Goal: Task Accomplishment & Management: Complete application form

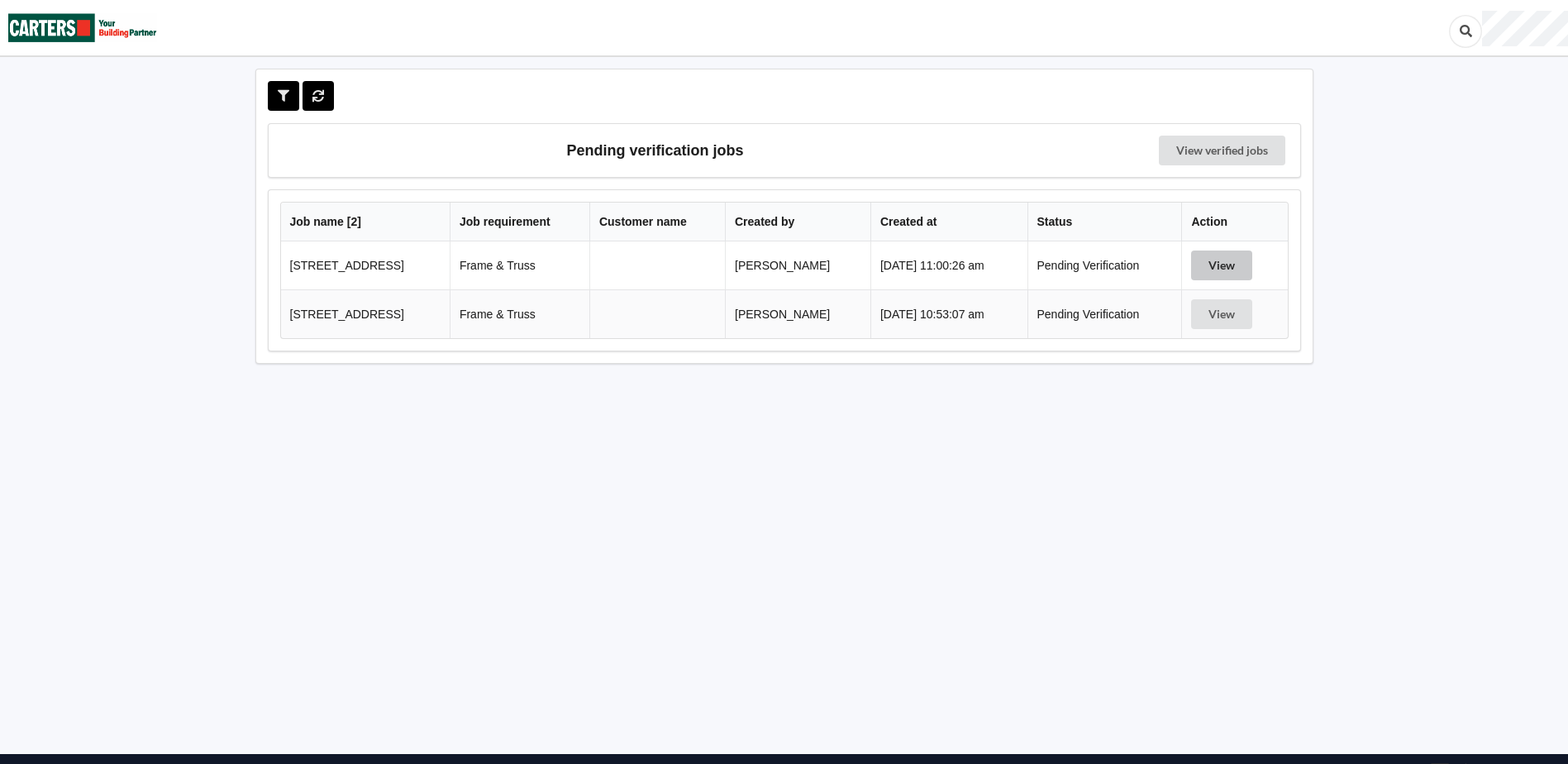
click at [1232, 271] on button "View" at bounding box center [1221, 265] width 61 height 30
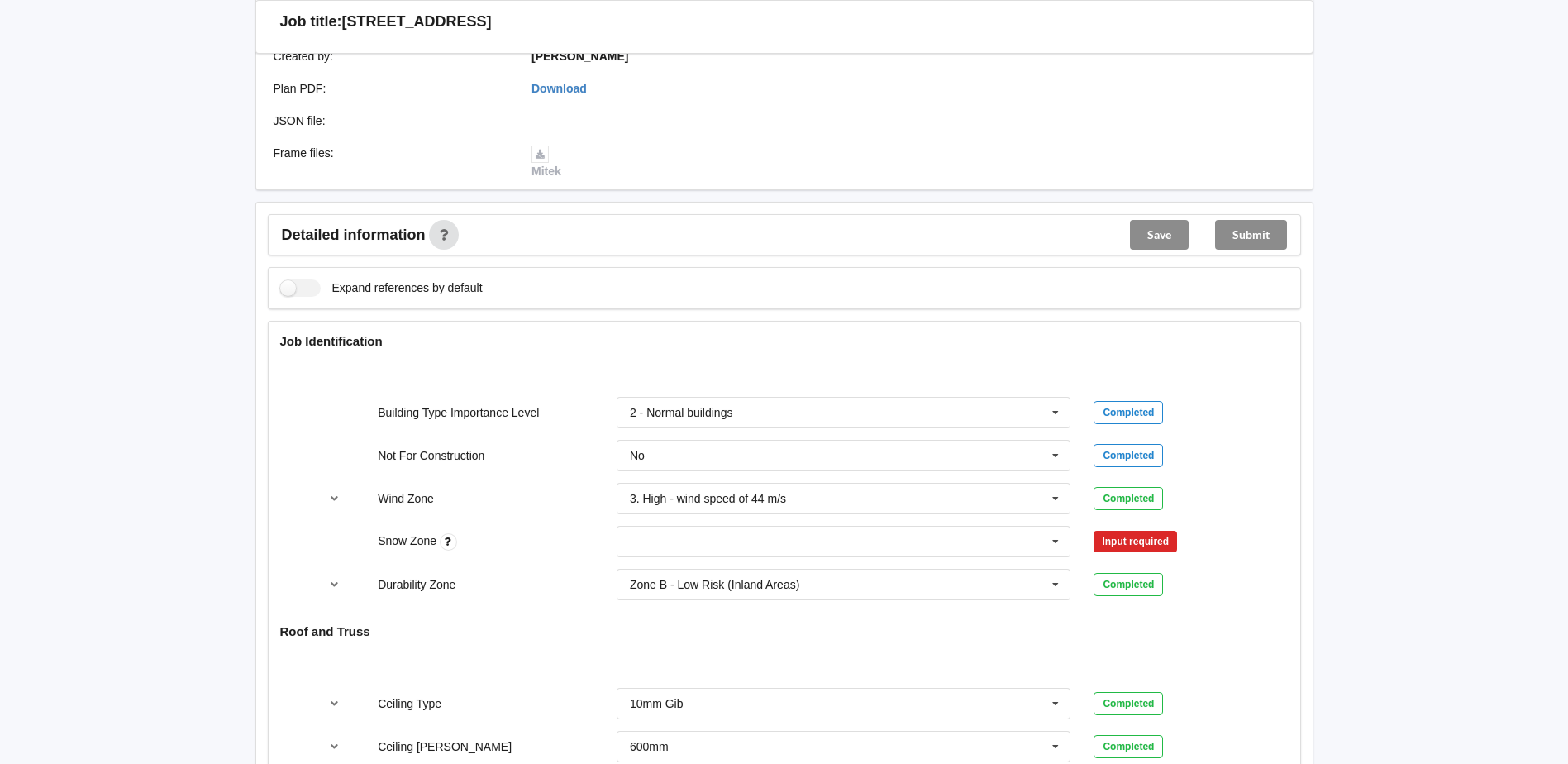
scroll to position [413, 0]
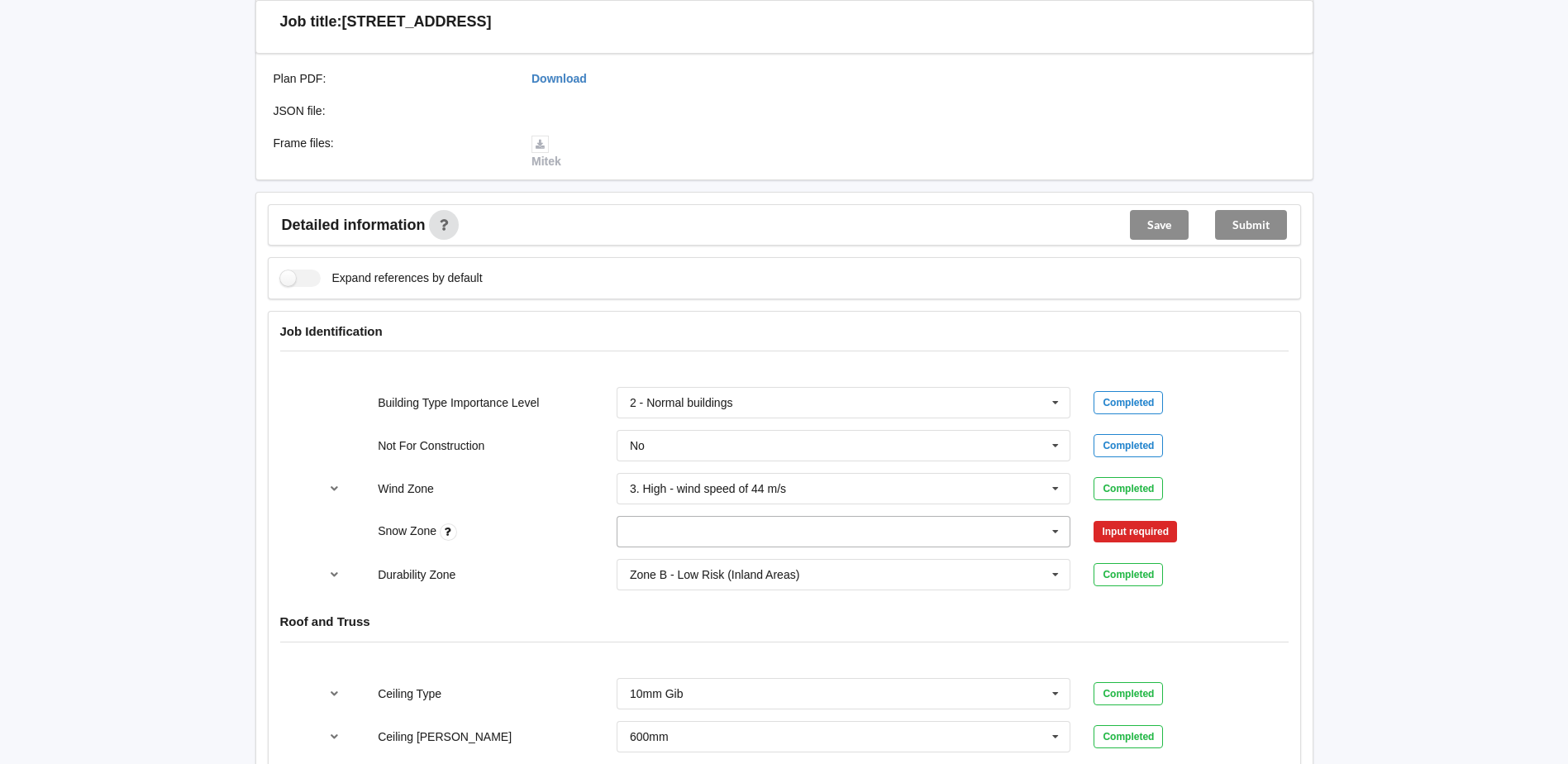
click at [701, 546] on input "text" at bounding box center [845, 531] width 453 height 30
click at [646, 363] on div "N0" at bounding box center [844, 347] width 453 height 31
click at [1135, 545] on button "Confirm input" at bounding box center [1143, 531] width 99 height 27
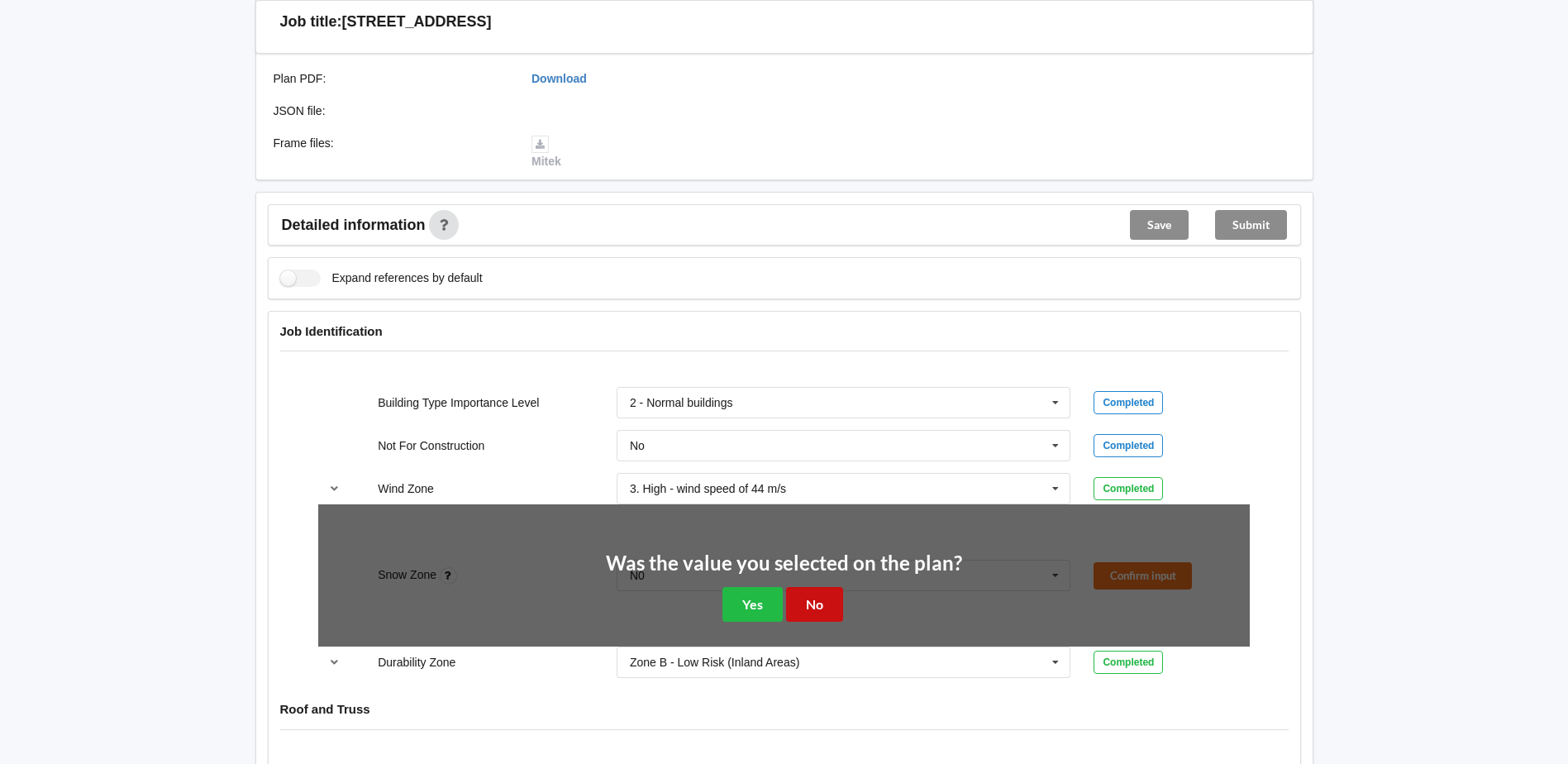
click at [813, 621] on button "No" at bounding box center [814, 604] width 57 height 33
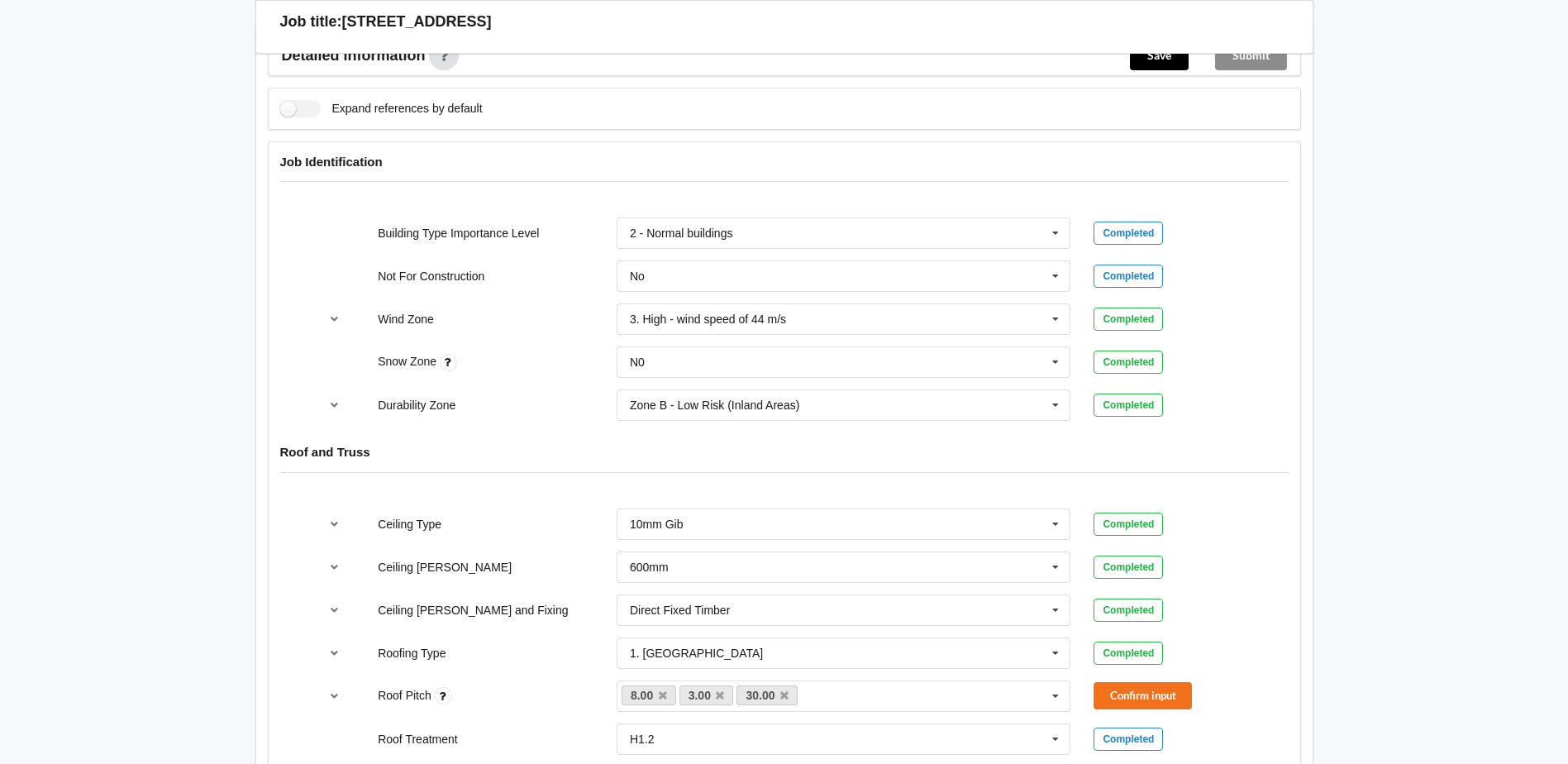
scroll to position [827, 0]
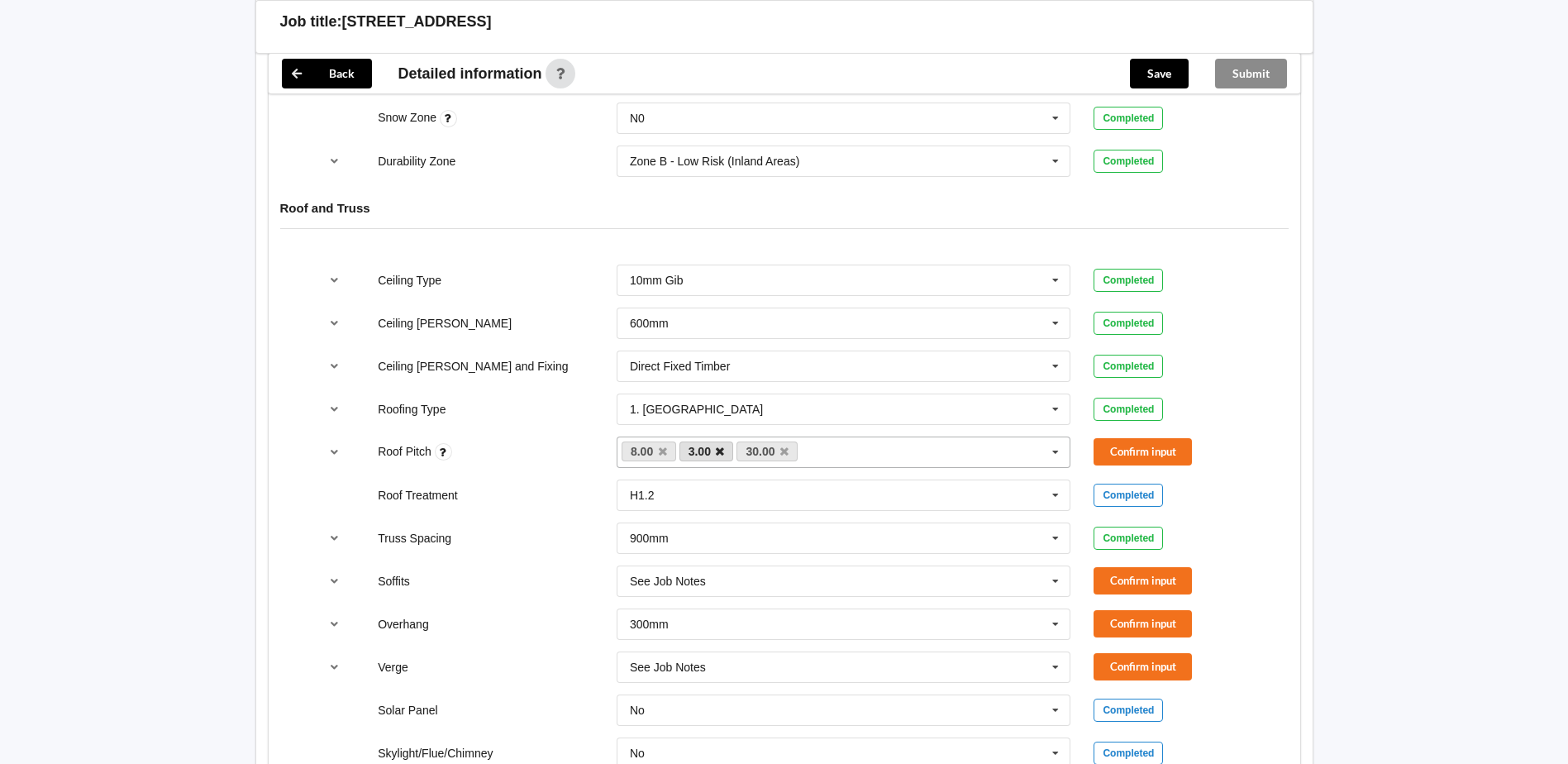
click at [720, 457] on icon at bounding box center [719, 452] width 8 height 11
click at [720, 462] on link "30.00" at bounding box center [709, 451] width 61 height 20
click at [730, 462] on link "30.00" at bounding box center [709, 451] width 61 height 20
click at [729, 457] on icon at bounding box center [726, 452] width 8 height 11
click at [1143, 465] on button "Confirm input" at bounding box center [1143, 451] width 99 height 27
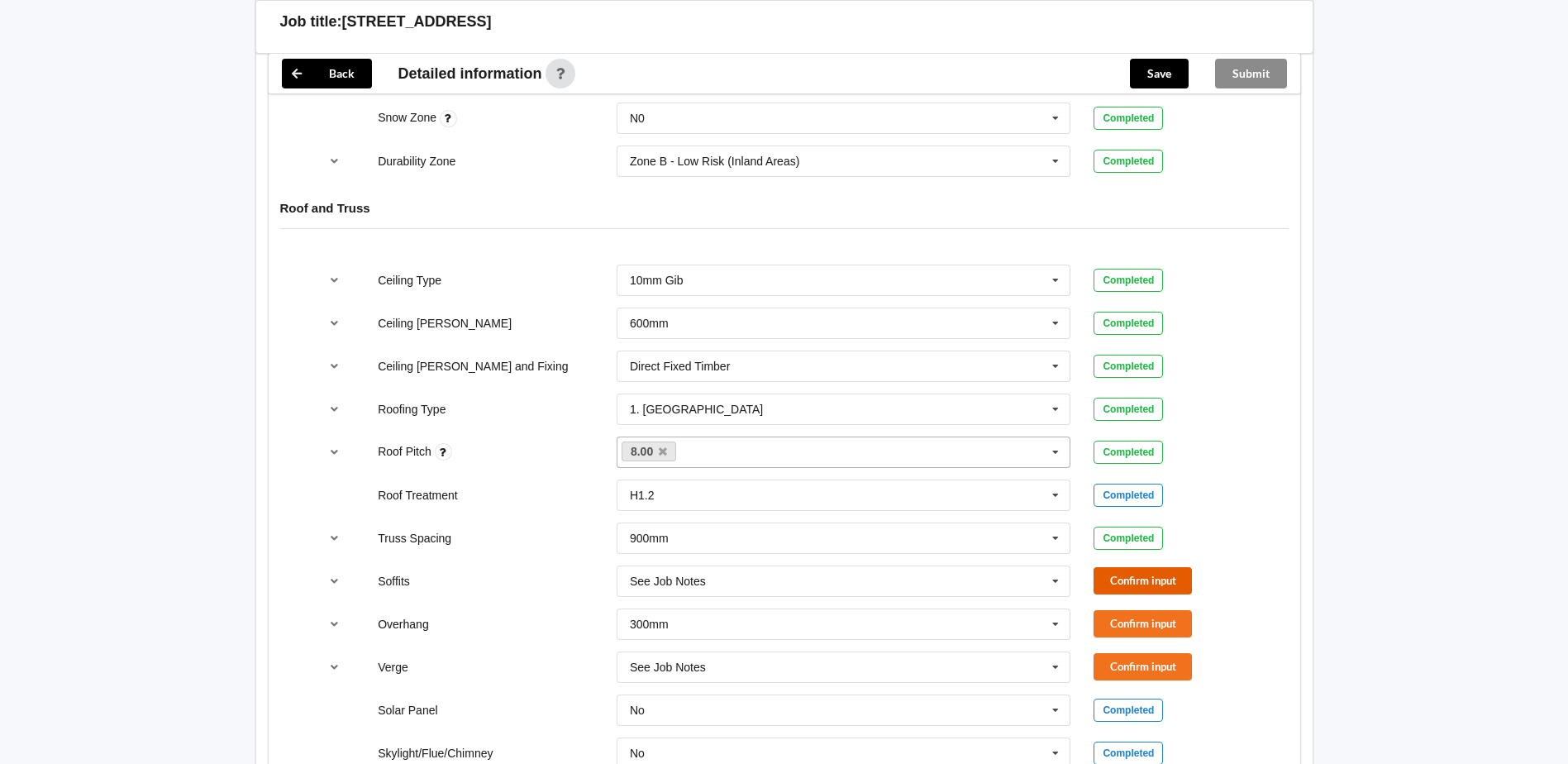
click at [1152, 595] on button "Confirm input" at bounding box center [1143, 581] width 99 height 27
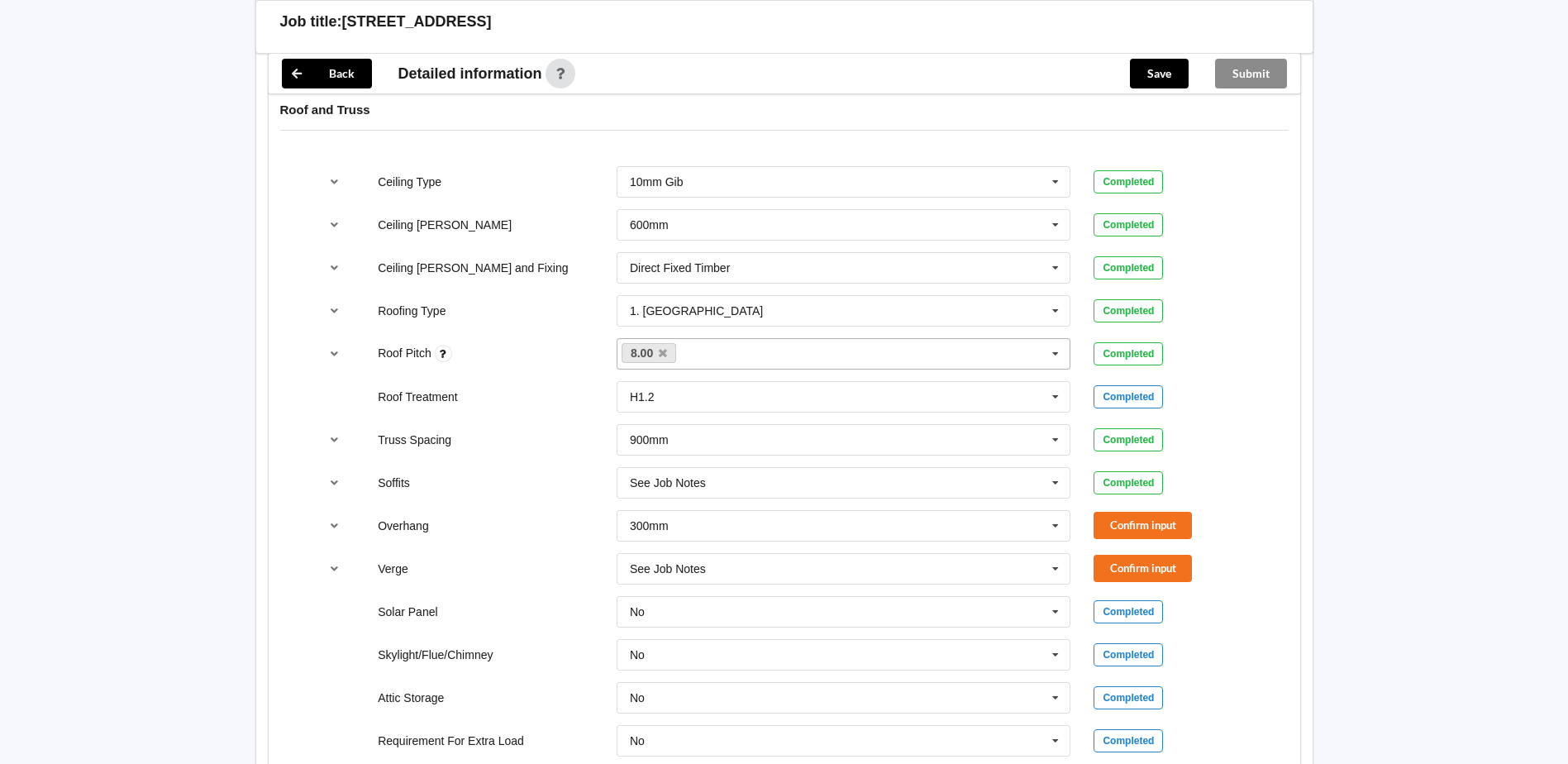
scroll to position [1075, 0]
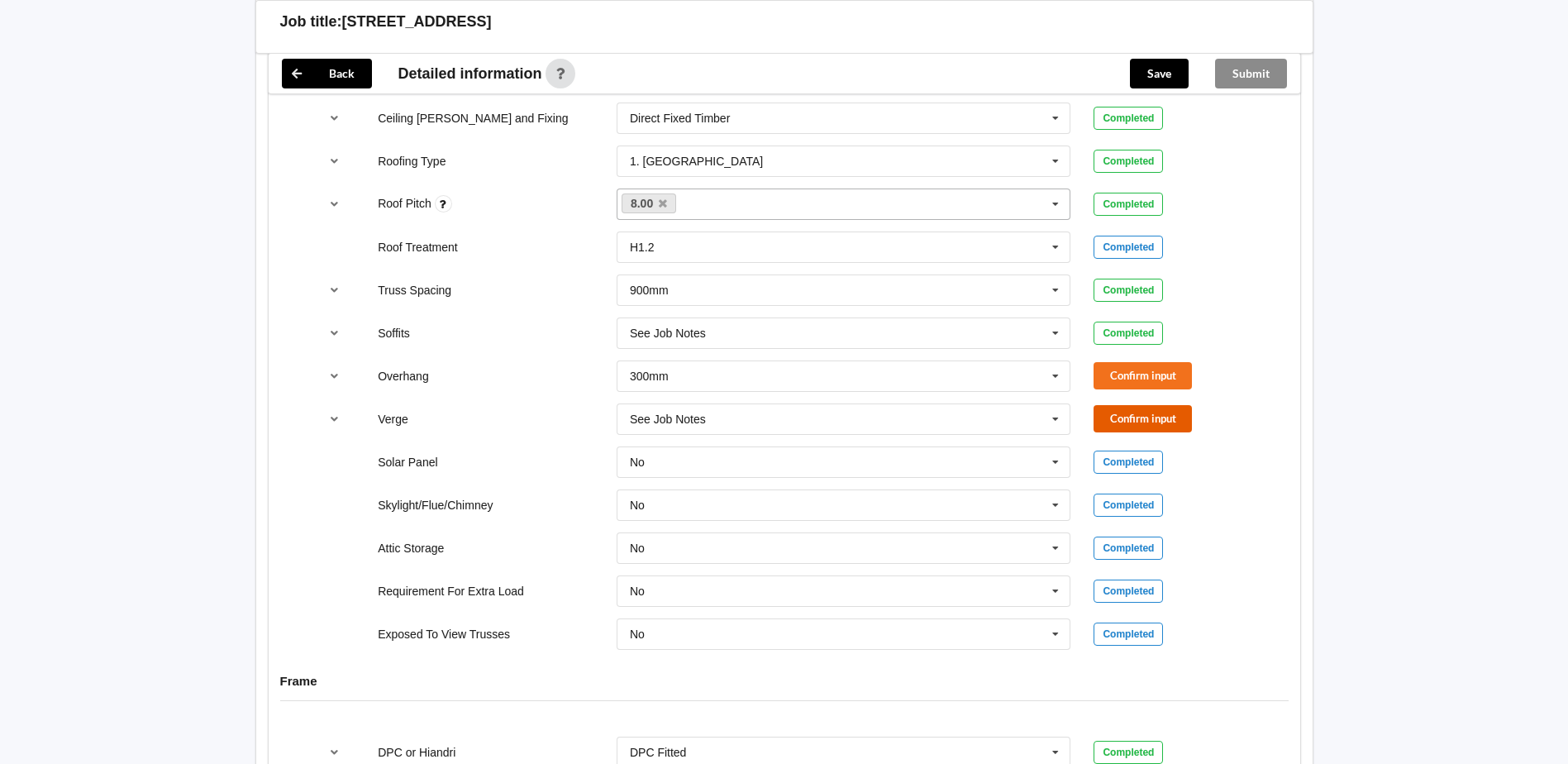
click at [1156, 433] on button "Confirm input" at bounding box center [1143, 419] width 99 height 27
click at [1053, 392] on icon at bounding box center [1055, 376] width 25 height 31
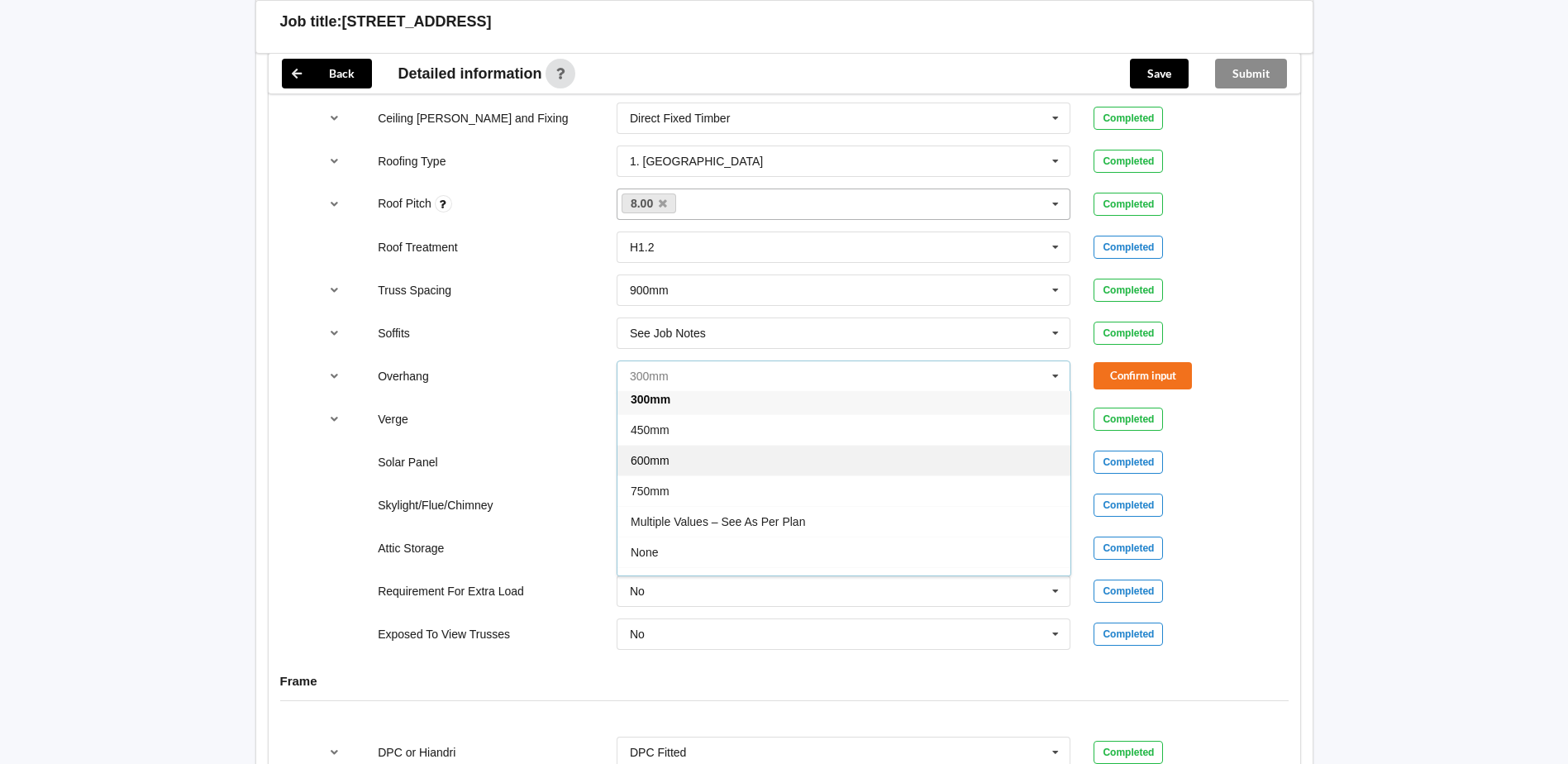
scroll to position [30, 0]
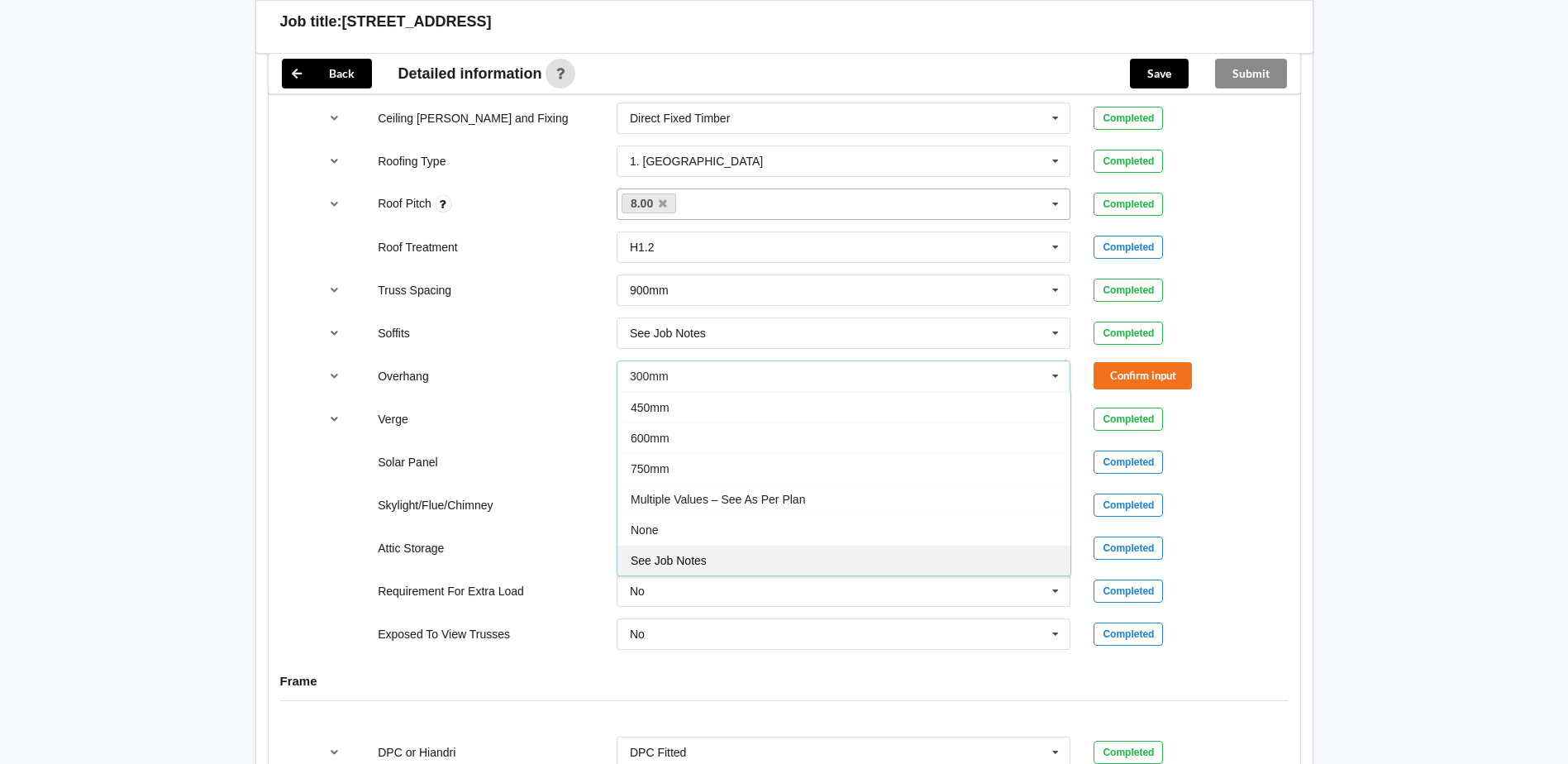
click at [694, 567] on span "See Job Notes" at bounding box center [669, 560] width 76 height 13
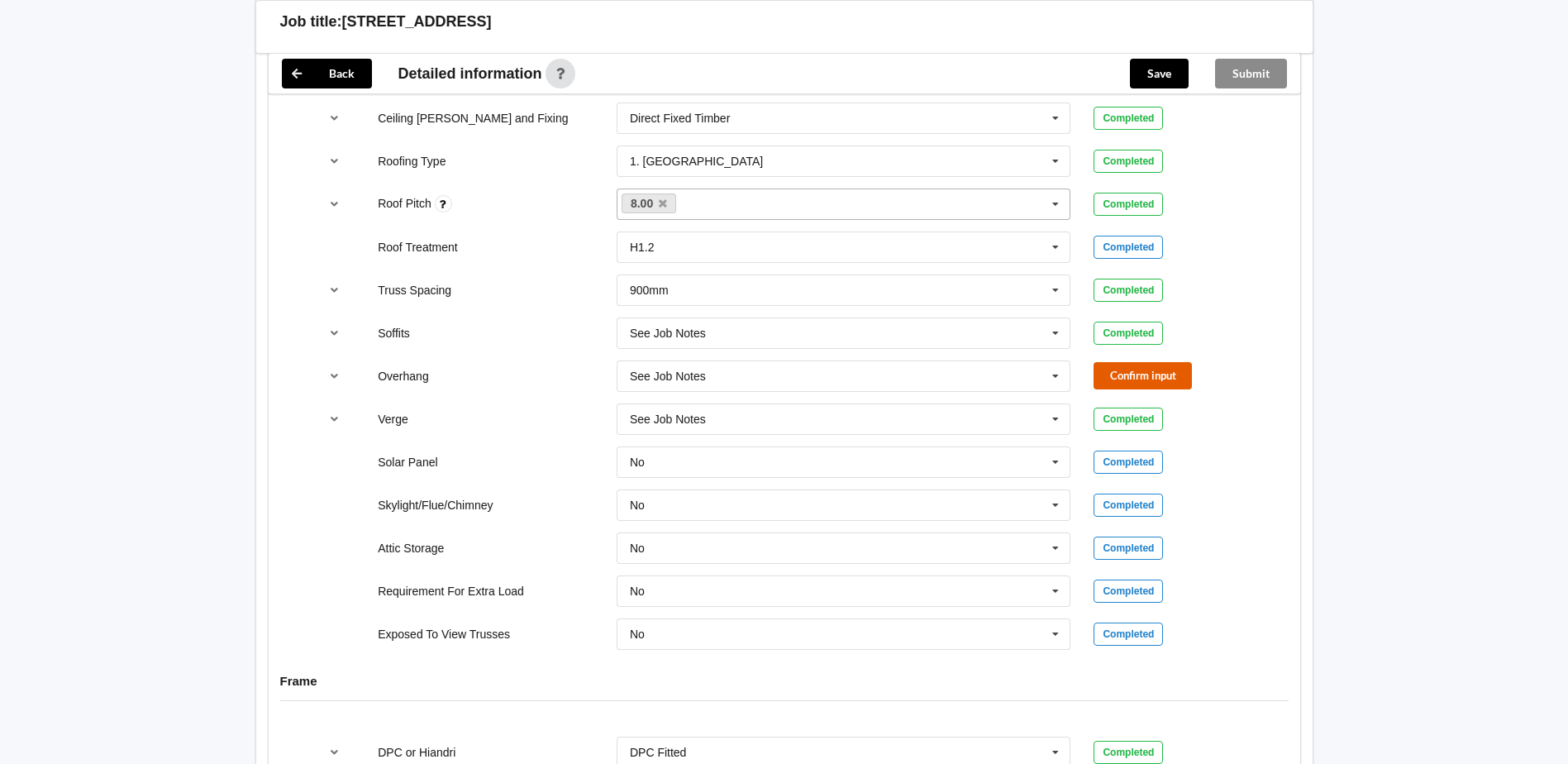
click at [1155, 389] on button "Confirm input" at bounding box center [1143, 375] width 99 height 27
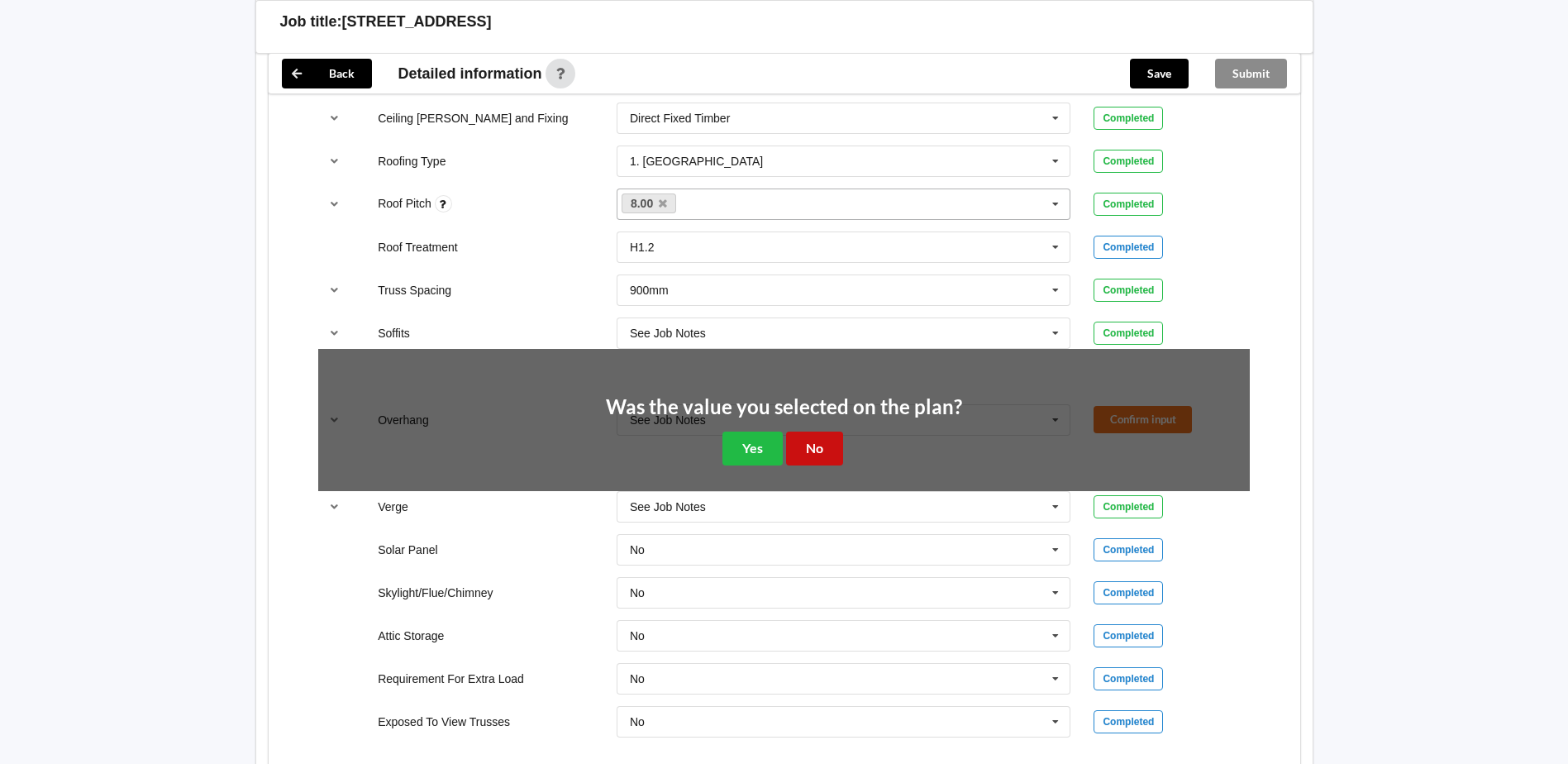
click at [822, 465] on button "No" at bounding box center [814, 449] width 57 height 33
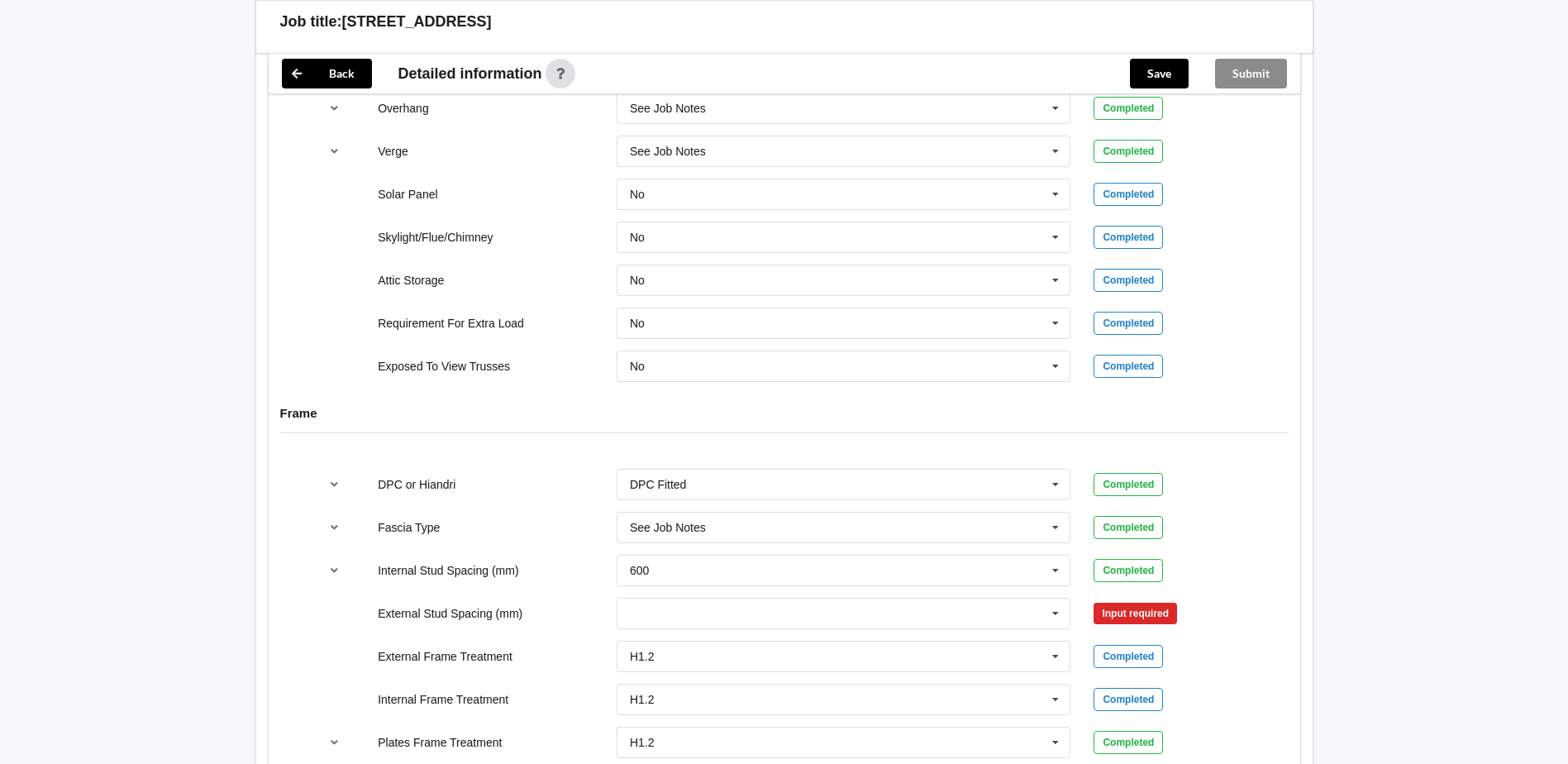
scroll to position [1406, 0]
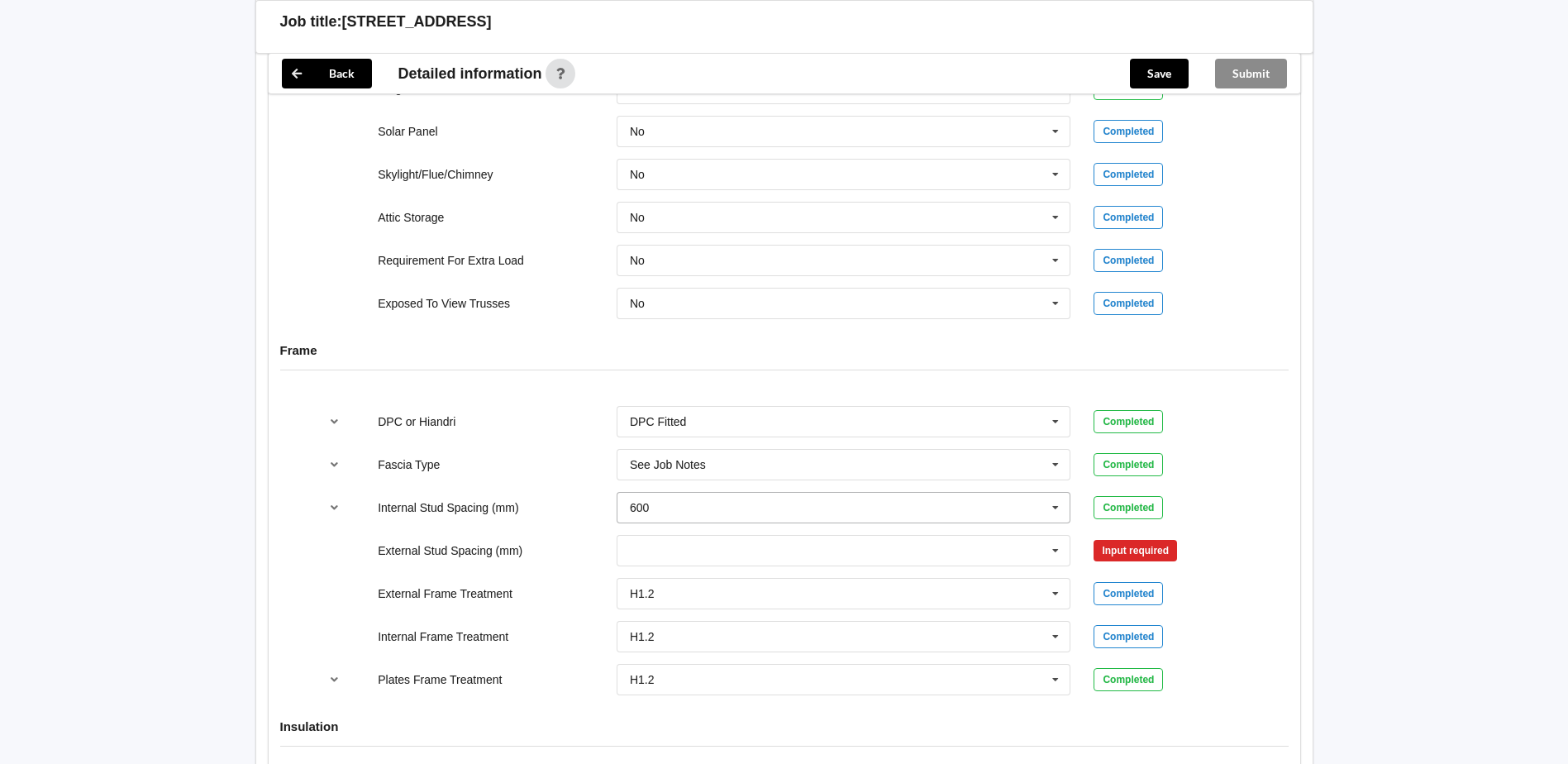
click at [1057, 523] on icon at bounding box center [1055, 508] width 25 height 31
click at [721, 492] on div "See Job Notes" at bounding box center [844, 477] width 453 height 31
click at [709, 566] on input "text" at bounding box center [845, 551] width 453 height 30
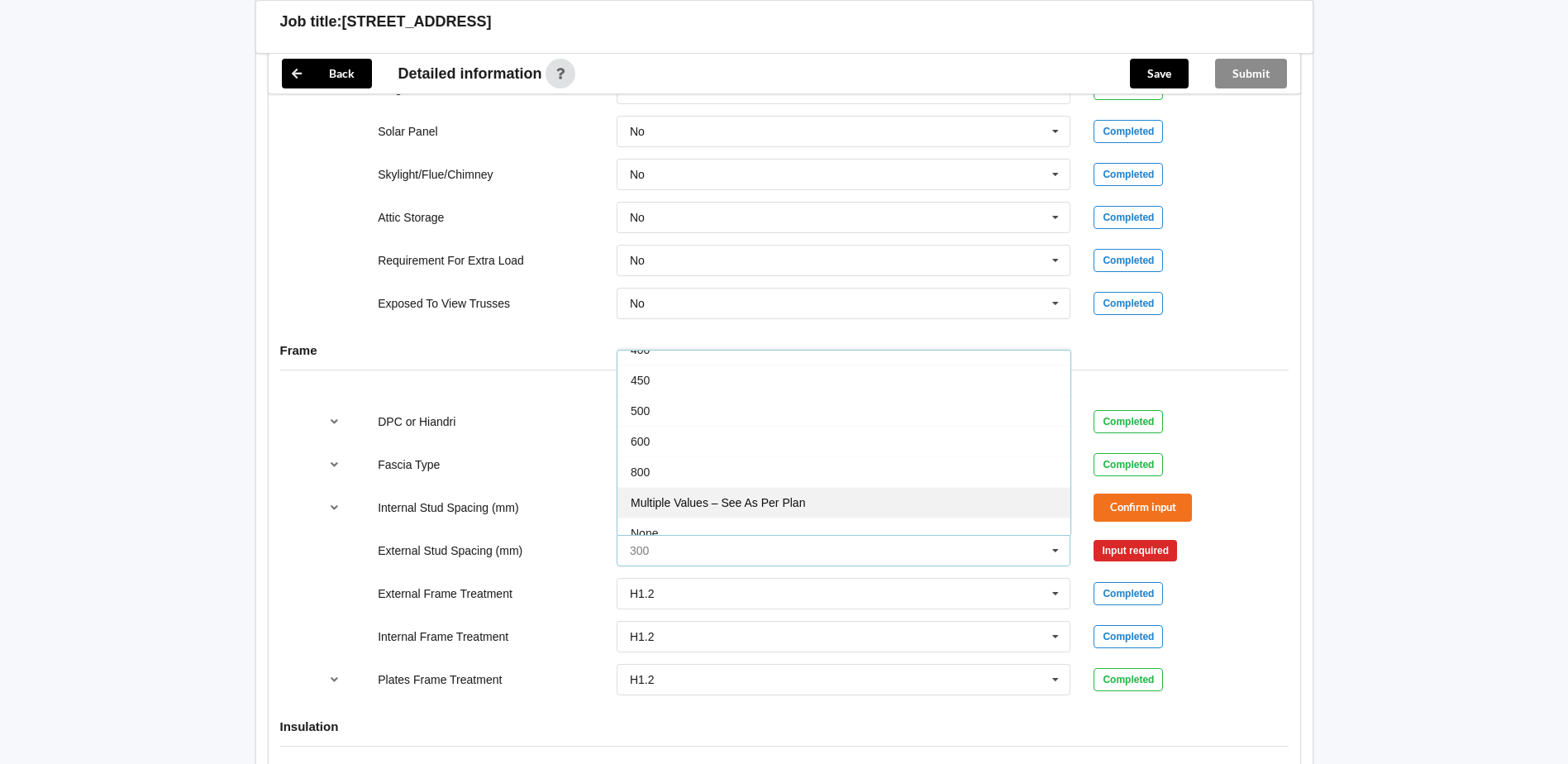
scroll to position [91, 0]
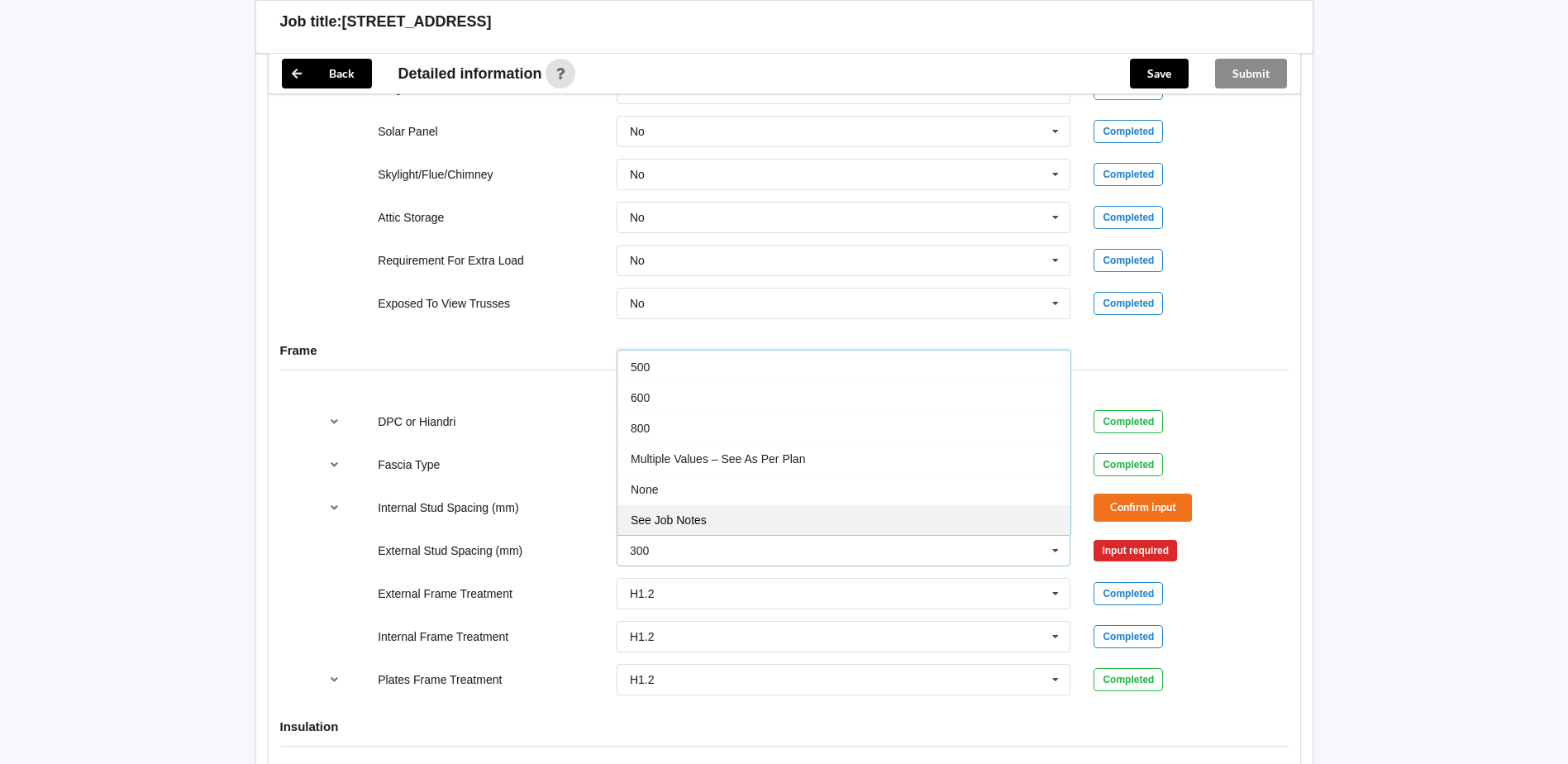
click at [706, 535] on div "See Job Notes" at bounding box center [844, 519] width 453 height 31
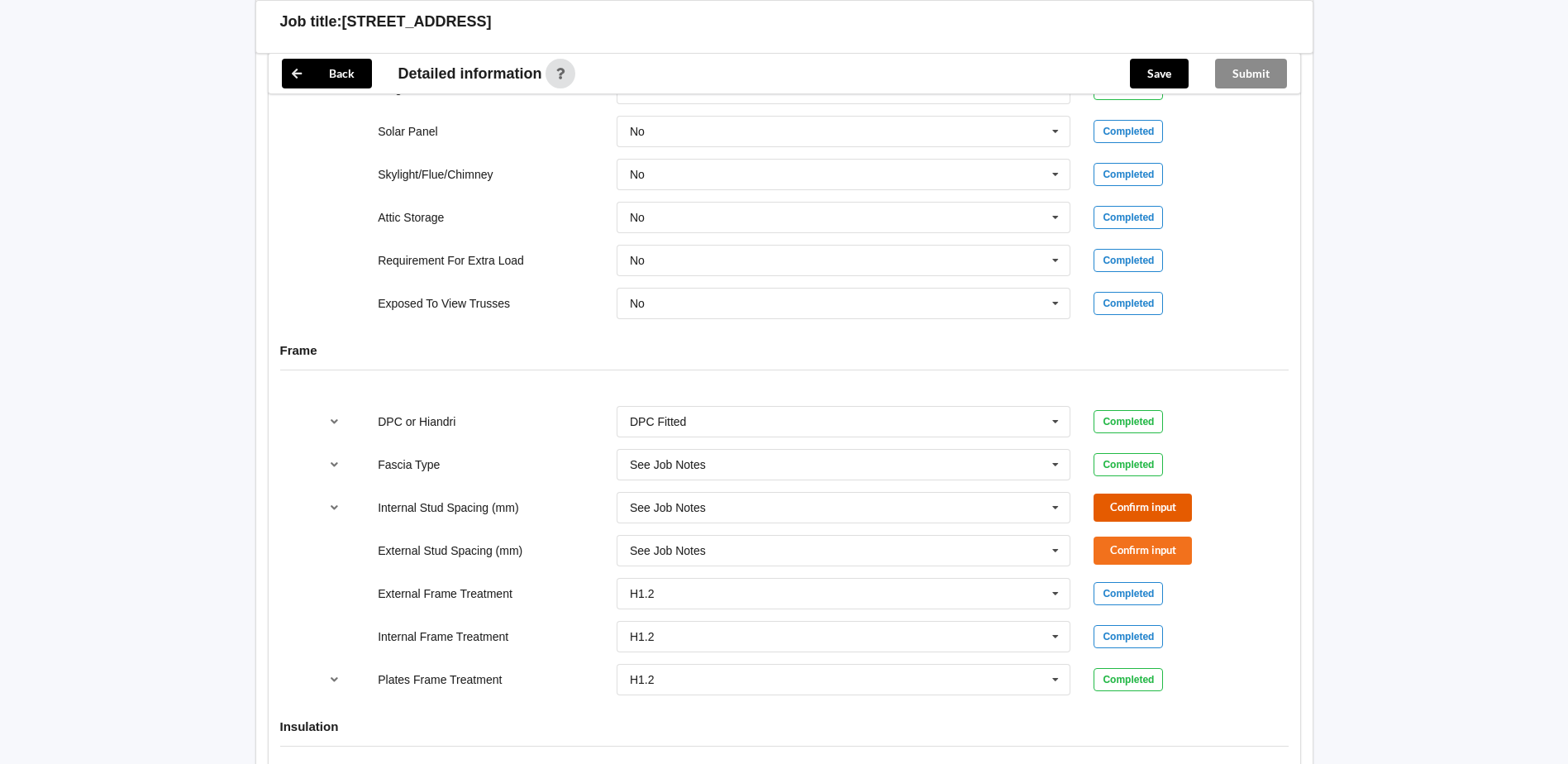
click at [1165, 521] on button "Confirm input" at bounding box center [1143, 507] width 99 height 27
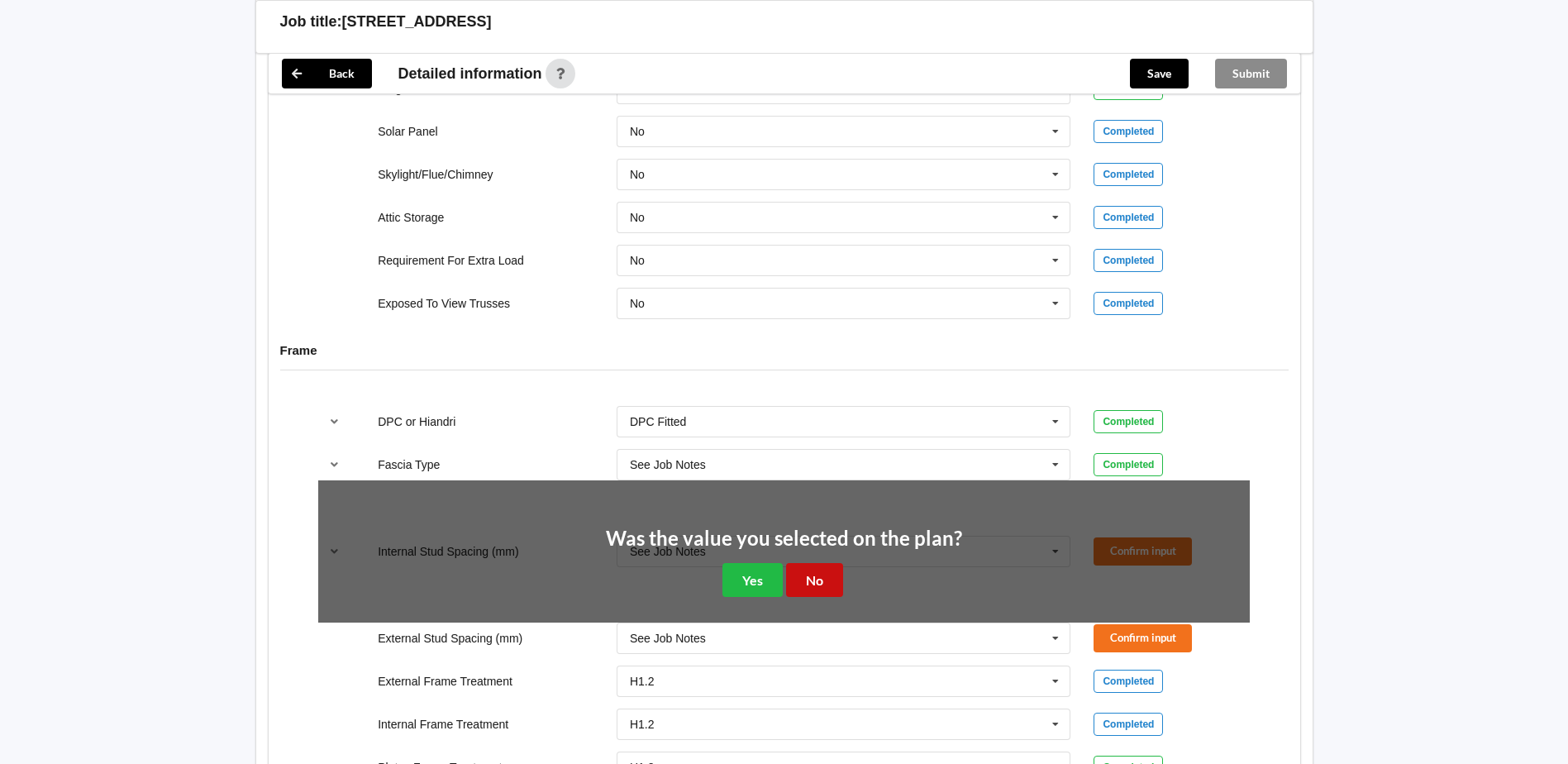
drag, startPoint x: 808, startPoint y: 642, endPoint x: 1154, endPoint y: 650, distance: 346.1
click at [810, 597] on button "No" at bounding box center [814, 580] width 57 height 33
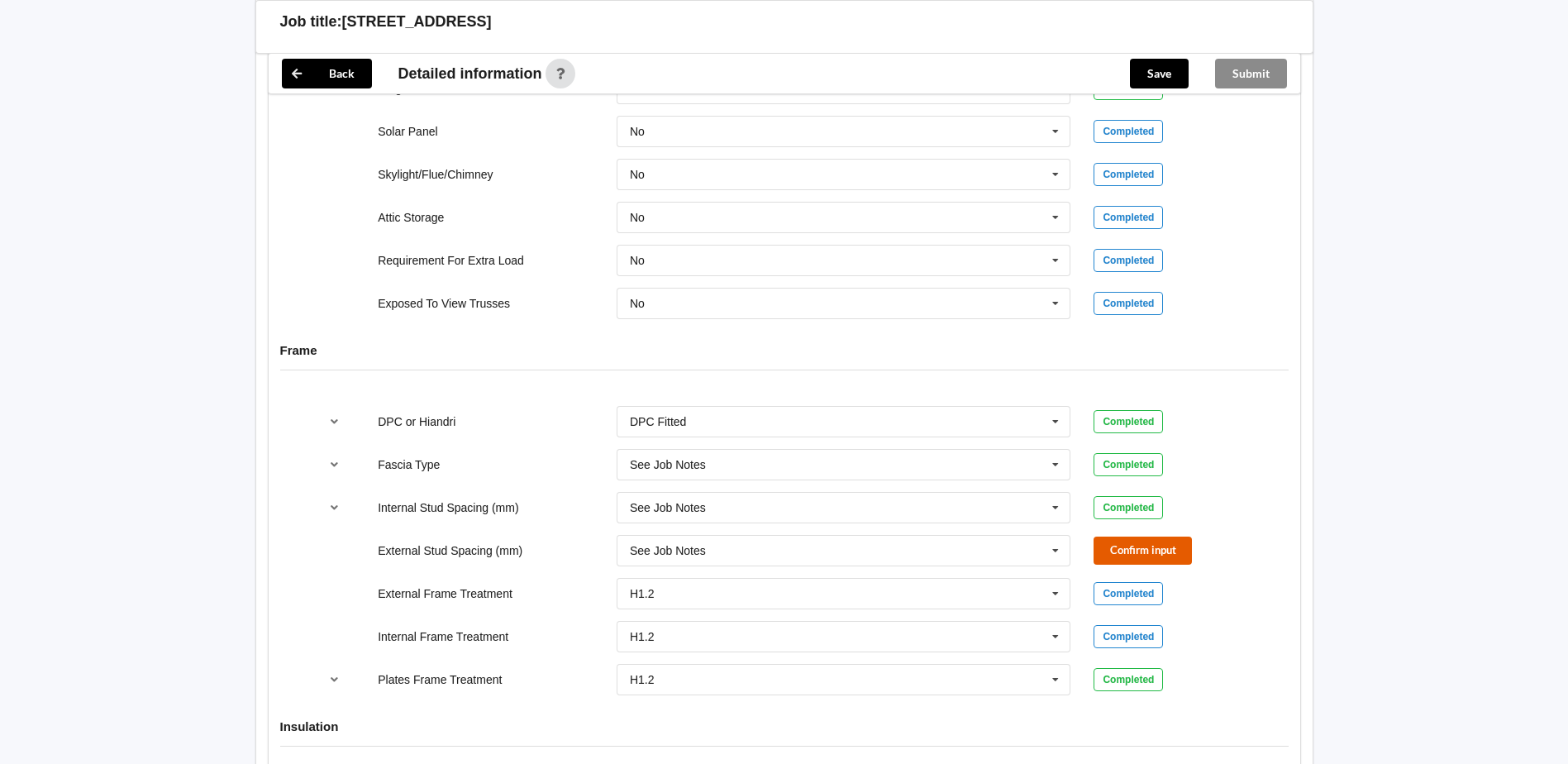
click at [1143, 564] on button "Confirm input" at bounding box center [1143, 550] width 99 height 27
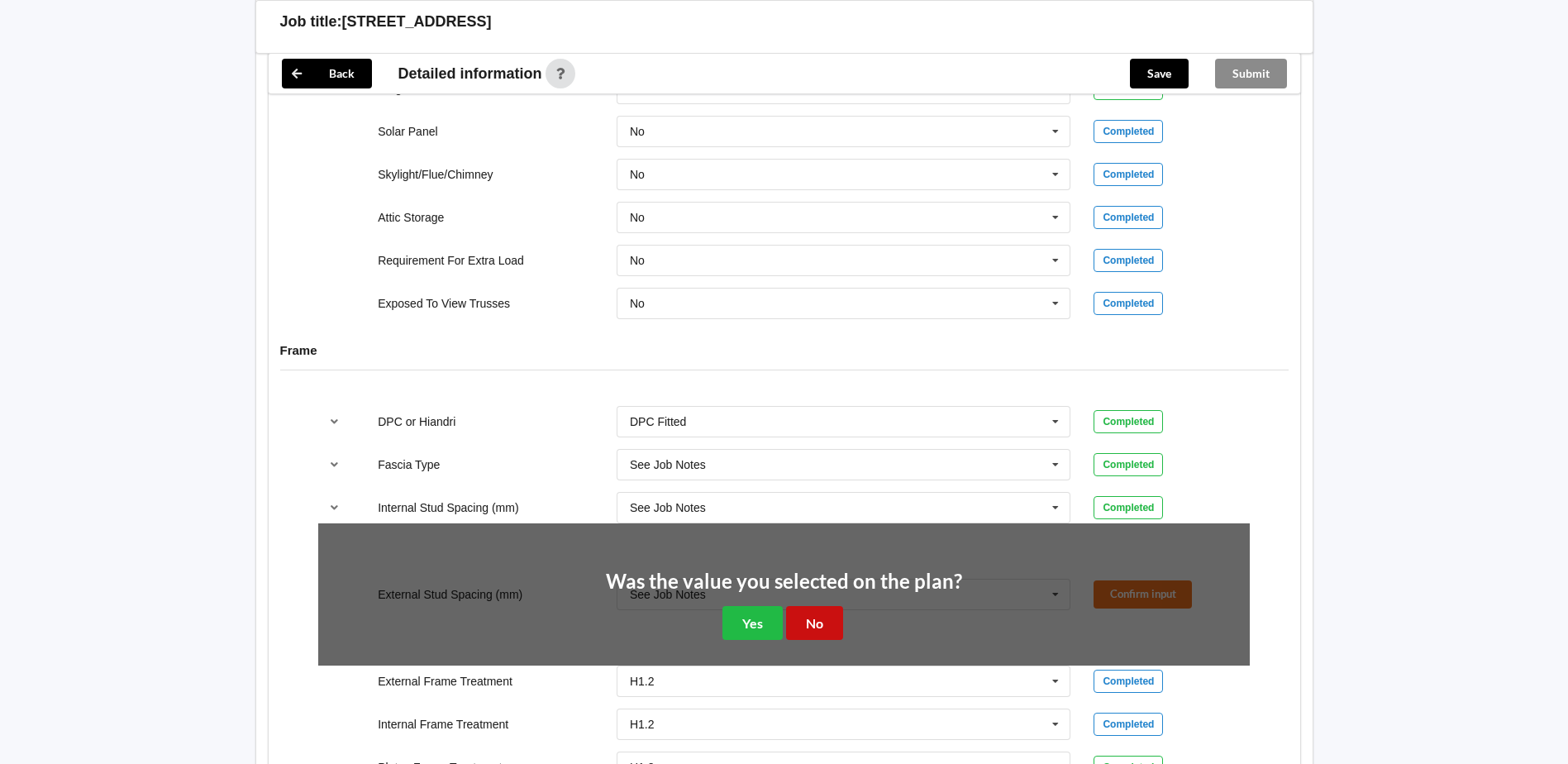
click at [810, 640] on button "No" at bounding box center [814, 623] width 57 height 33
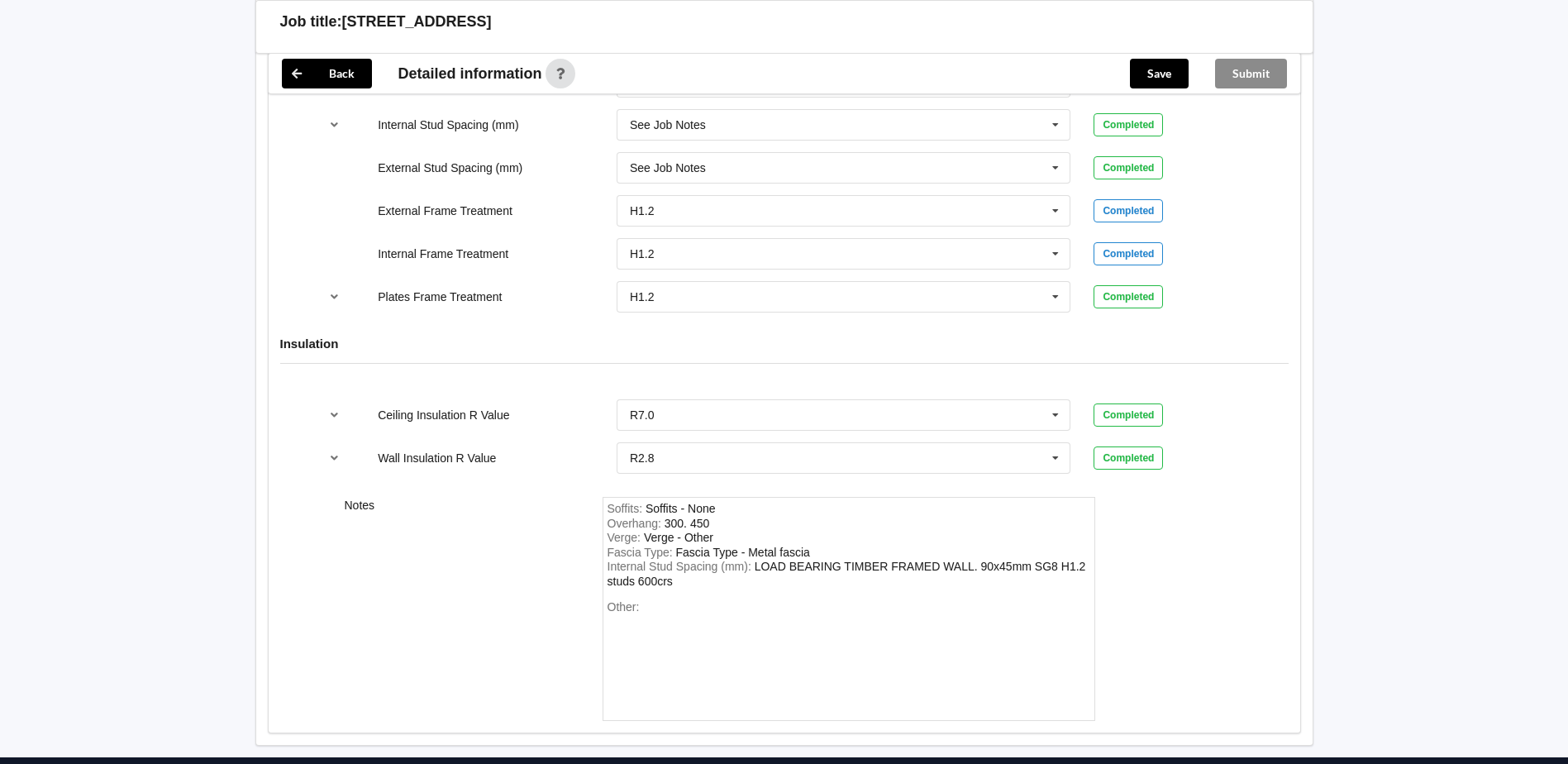
scroll to position [1902, 0]
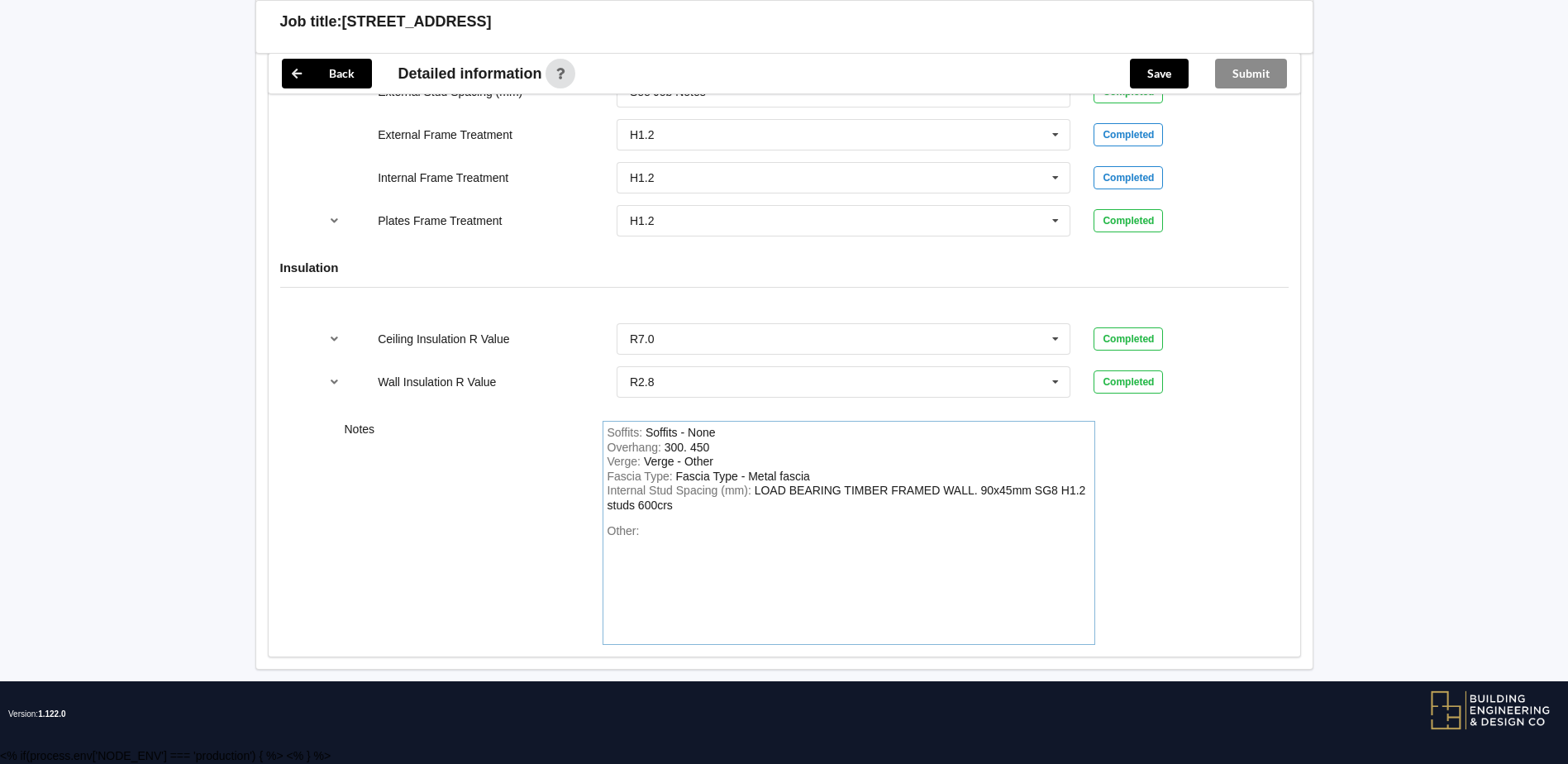
click at [664, 564] on div "Other:" at bounding box center [849, 582] width 483 height 115
drag, startPoint x: 683, startPoint y: 506, endPoint x: 603, endPoint y: 496, distance: 80.6
click at [603, 496] on div "Soffits : Soffits - None Overhang : 300. 450 Verge : Verge - Other Fascia Type …" at bounding box center [848, 533] width 492 height 224
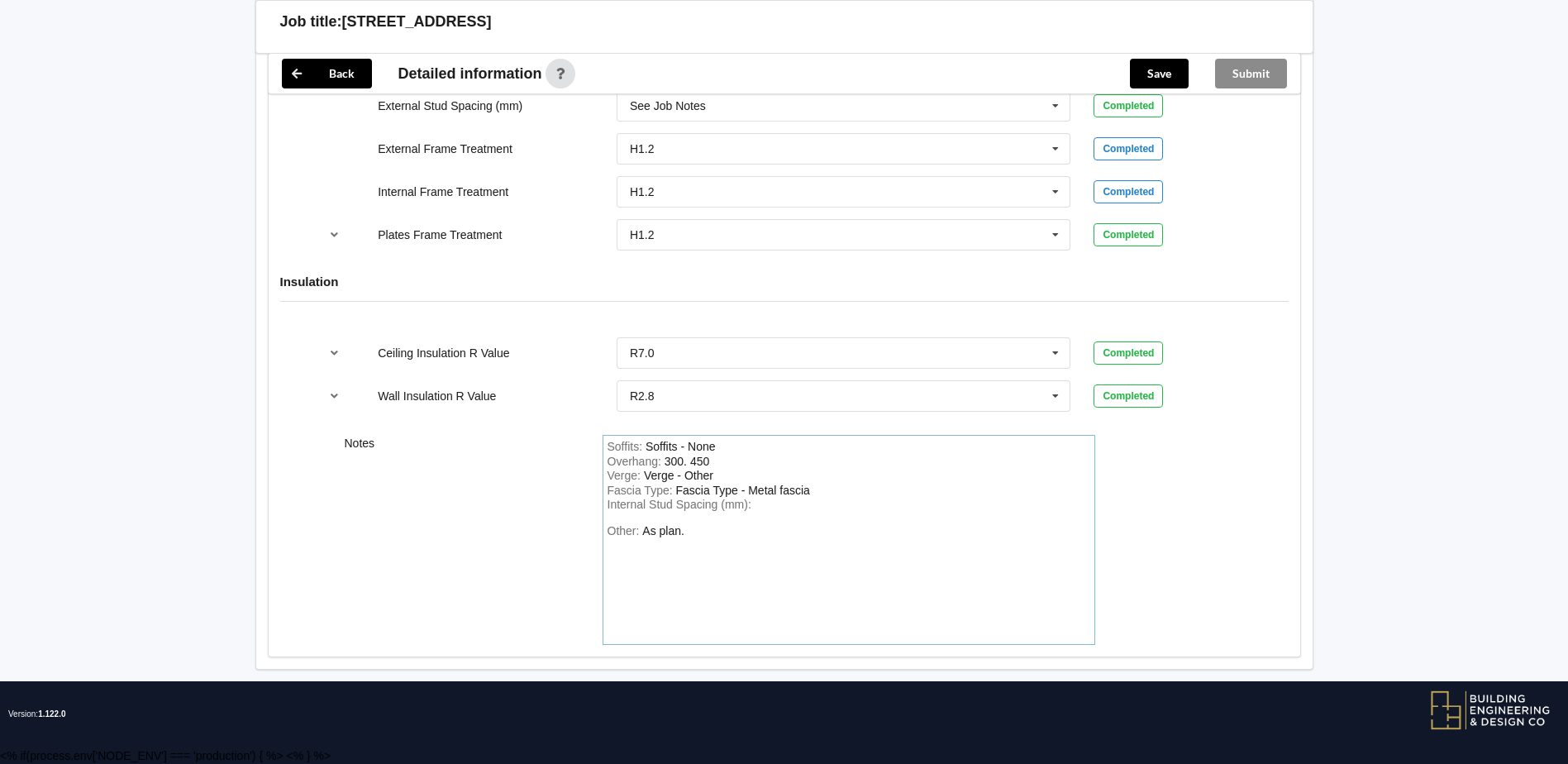
scroll to position [1901, 0]
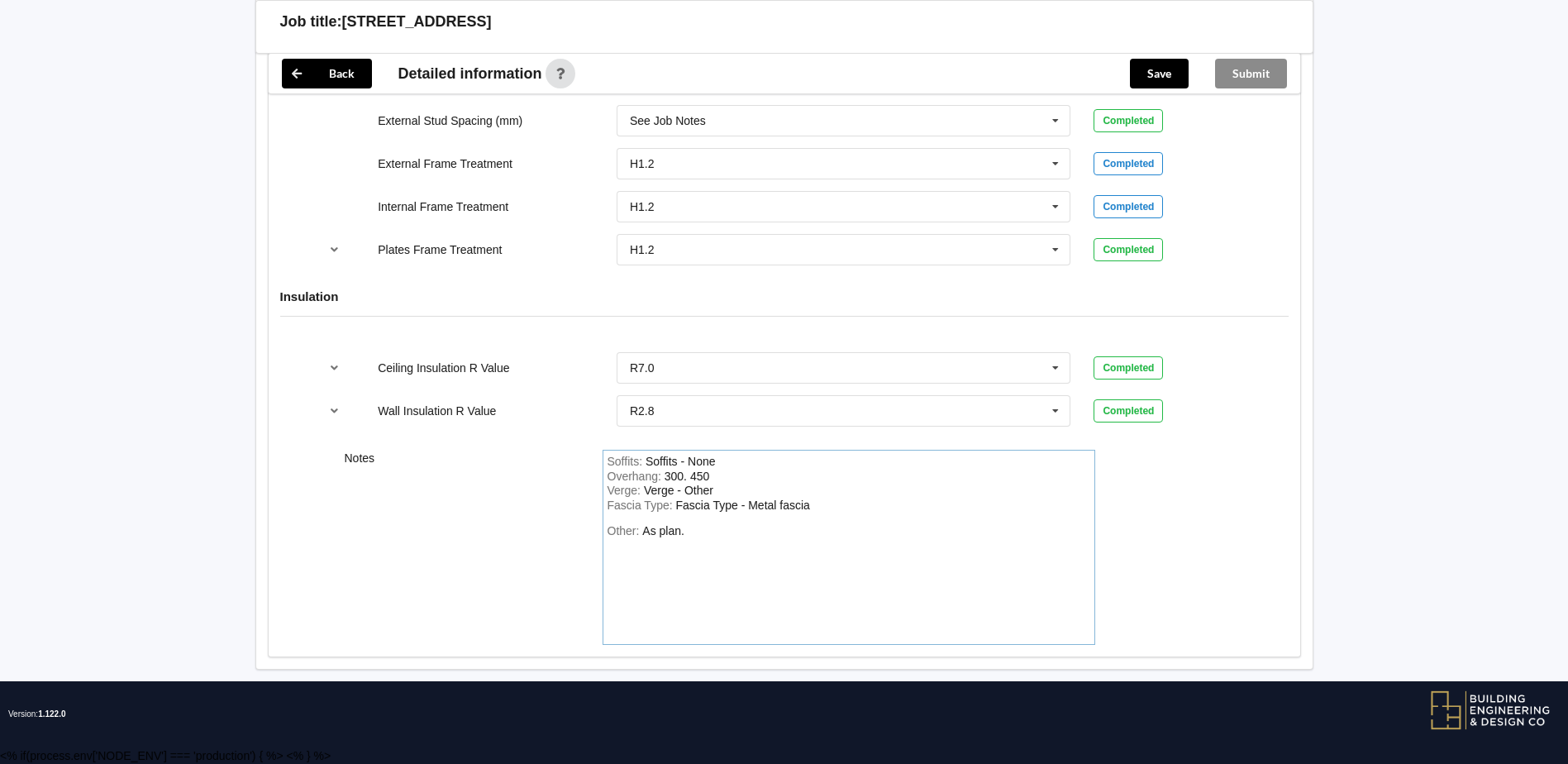
click at [709, 459] on div "Soffits : Soffits - None Overhang : 300. 450 Verge : Verge - Other Fascia Type …" at bounding box center [848, 546] width 492 height 195
drag, startPoint x: 710, startPoint y: 471, endPoint x: 668, endPoint y: 471, distance: 42.0
click at [668, 471] on div "Overhang : 300. 450" at bounding box center [849, 477] width 483 height 15
drag, startPoint x: 707, startPoint y: 478, endPoint x: 662, endPoint y: 474, distance: 45.2
click at [662, 474] on div "Overhang : 300. 450" at bounding box center [849, 477] width 483 height 15
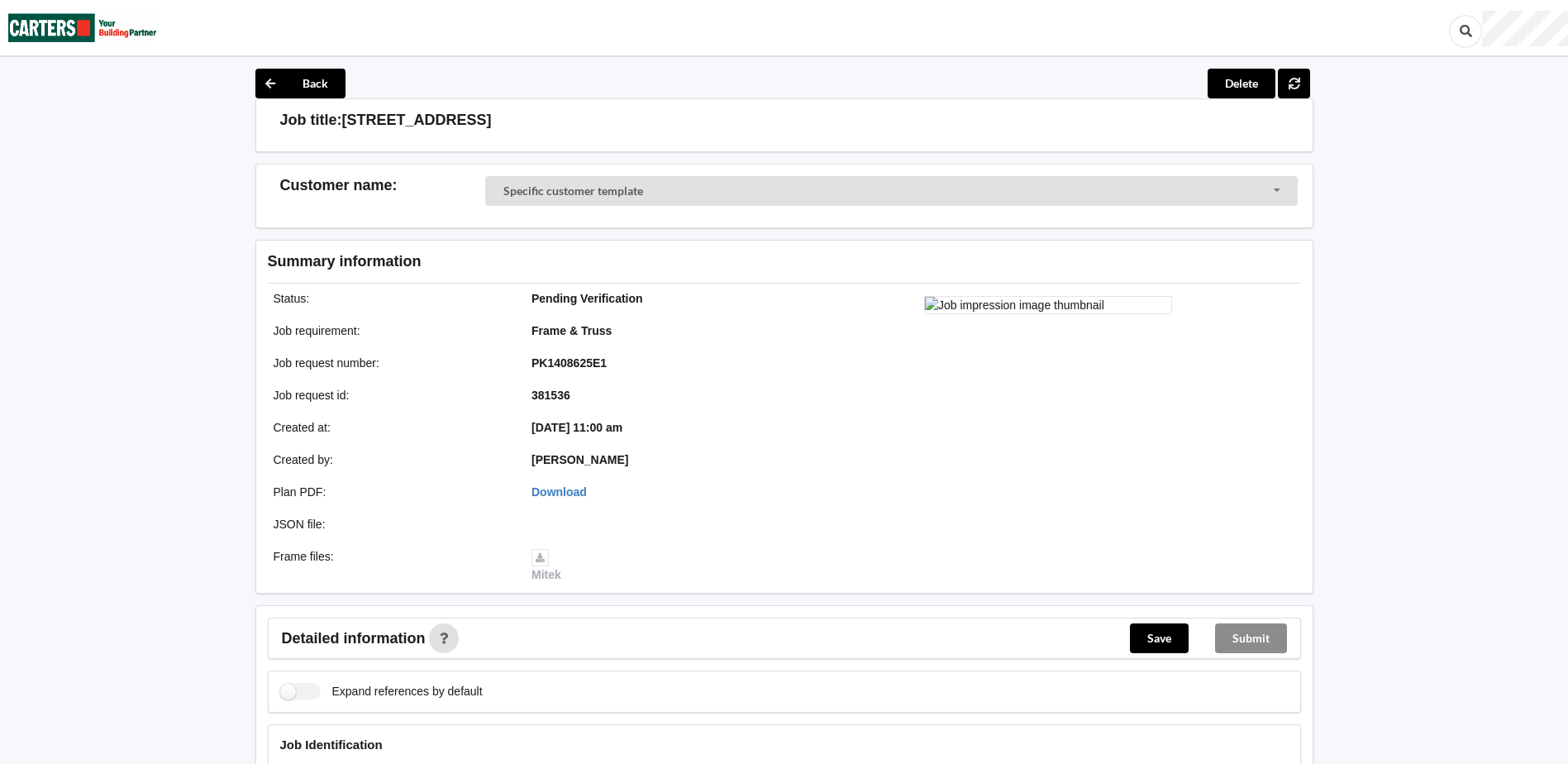
scroll to position [248, 0]
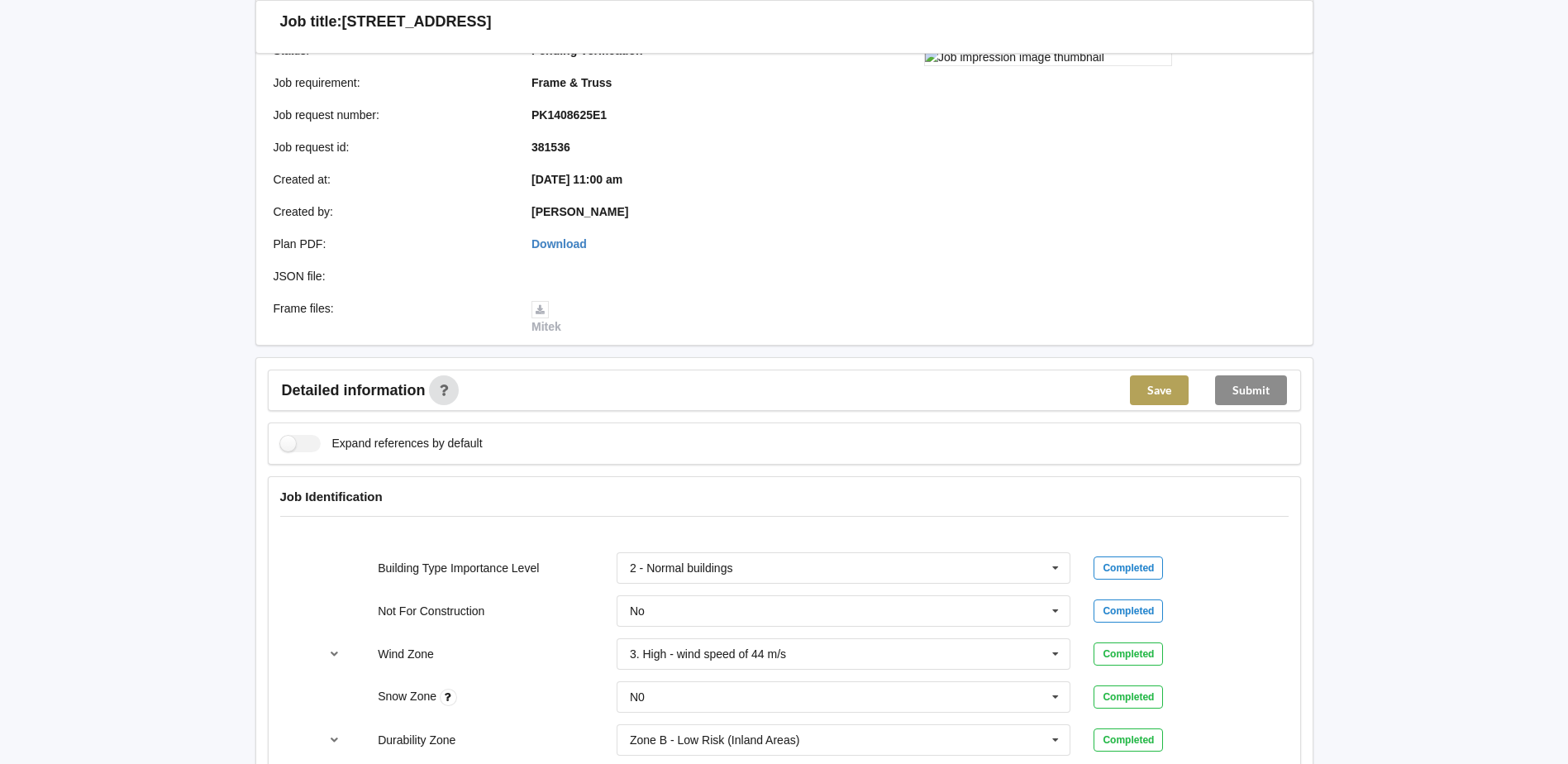
click at [1167, 405] on button "Save" at bounding box center [1159, 390] width 59 height 30
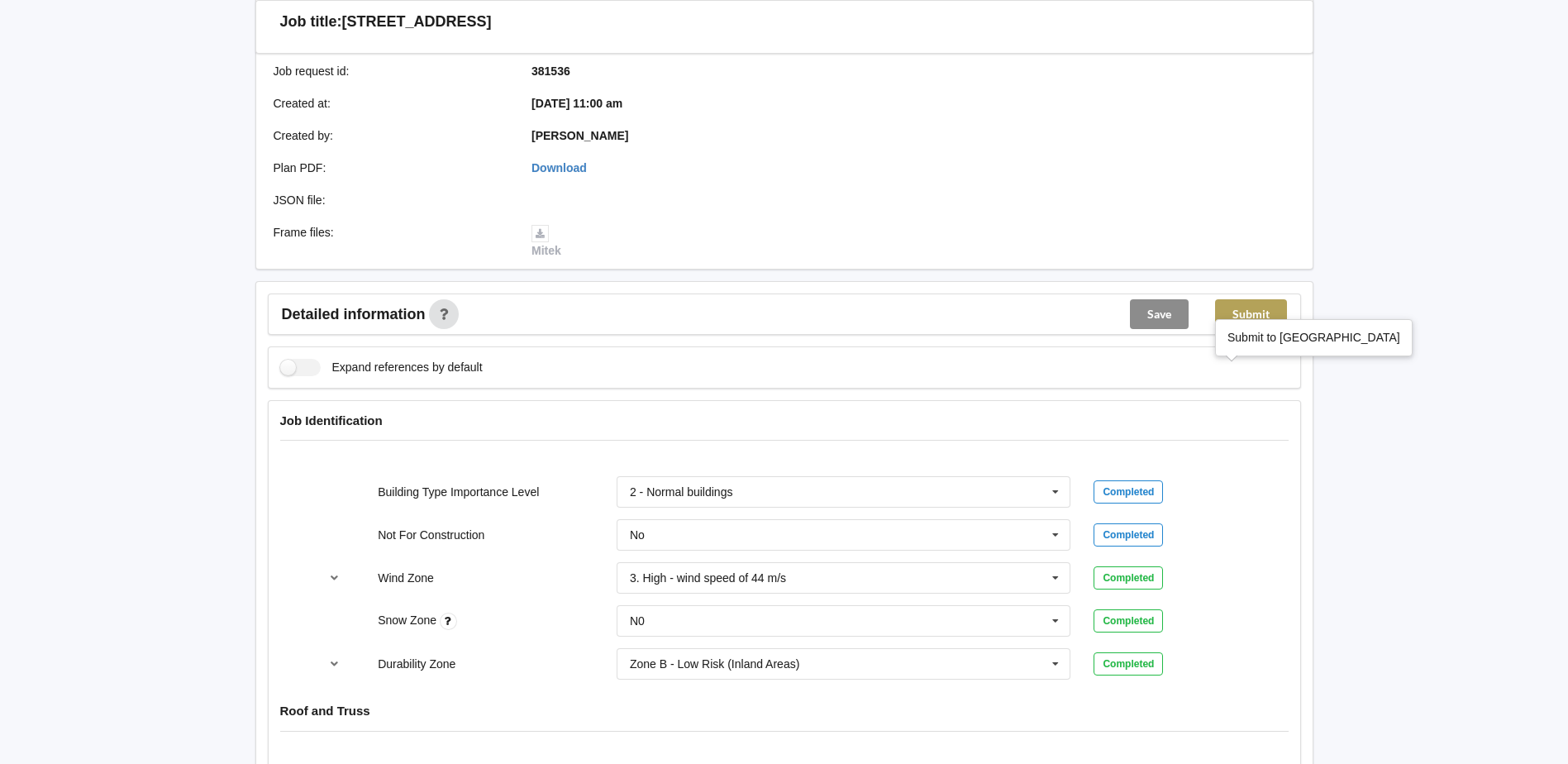
click at [1251, 329] on button "Submit" at bounding box center [1251, 315] width 72 height 30
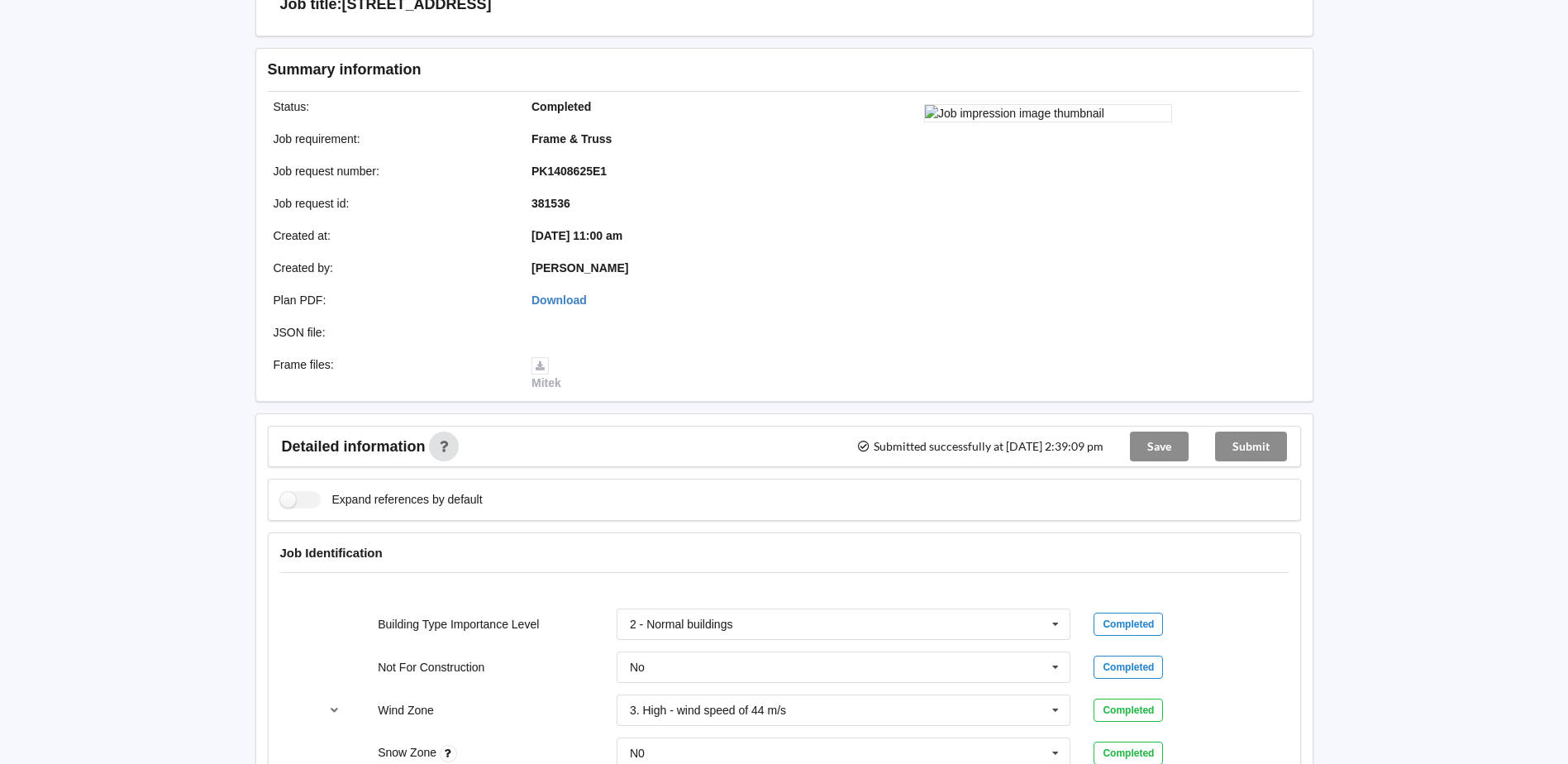
scroll to position [0, 0]
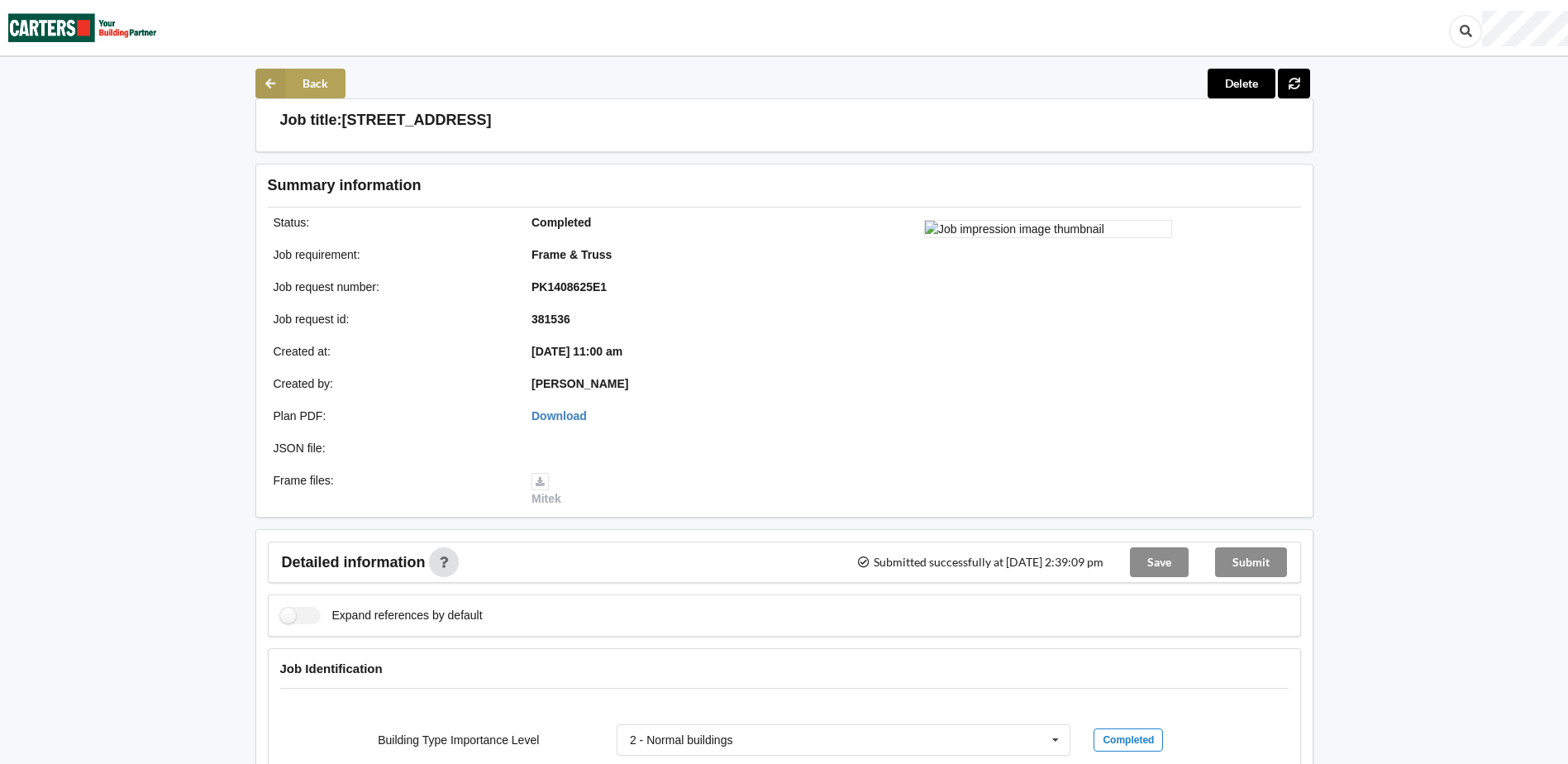
click at [262, 80] on icon at bounding box center [270, 84] width 30 height 30
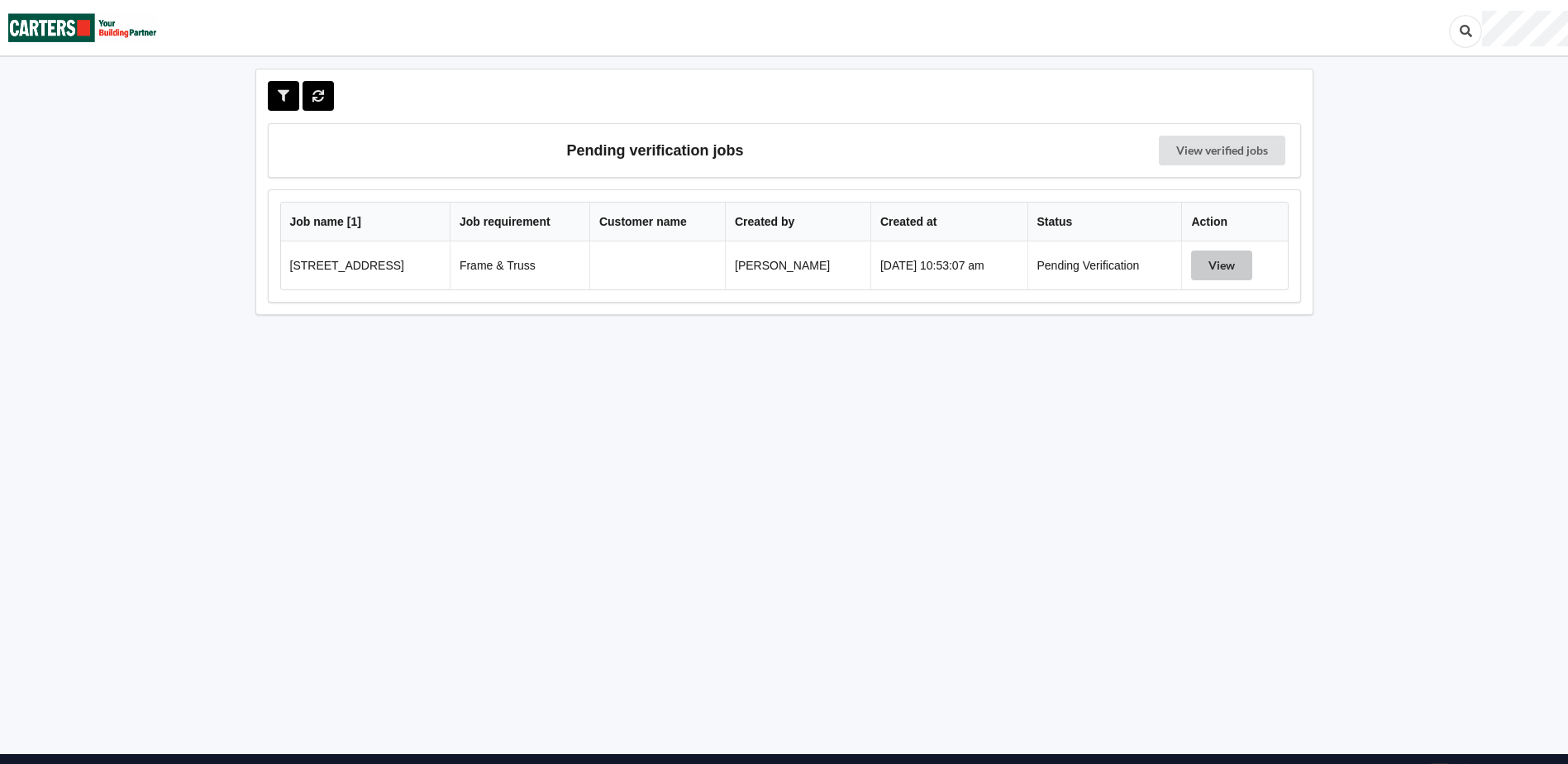
click at [1224, 268] on button "View" at bounding box center [1221, 265] width 61 height 30
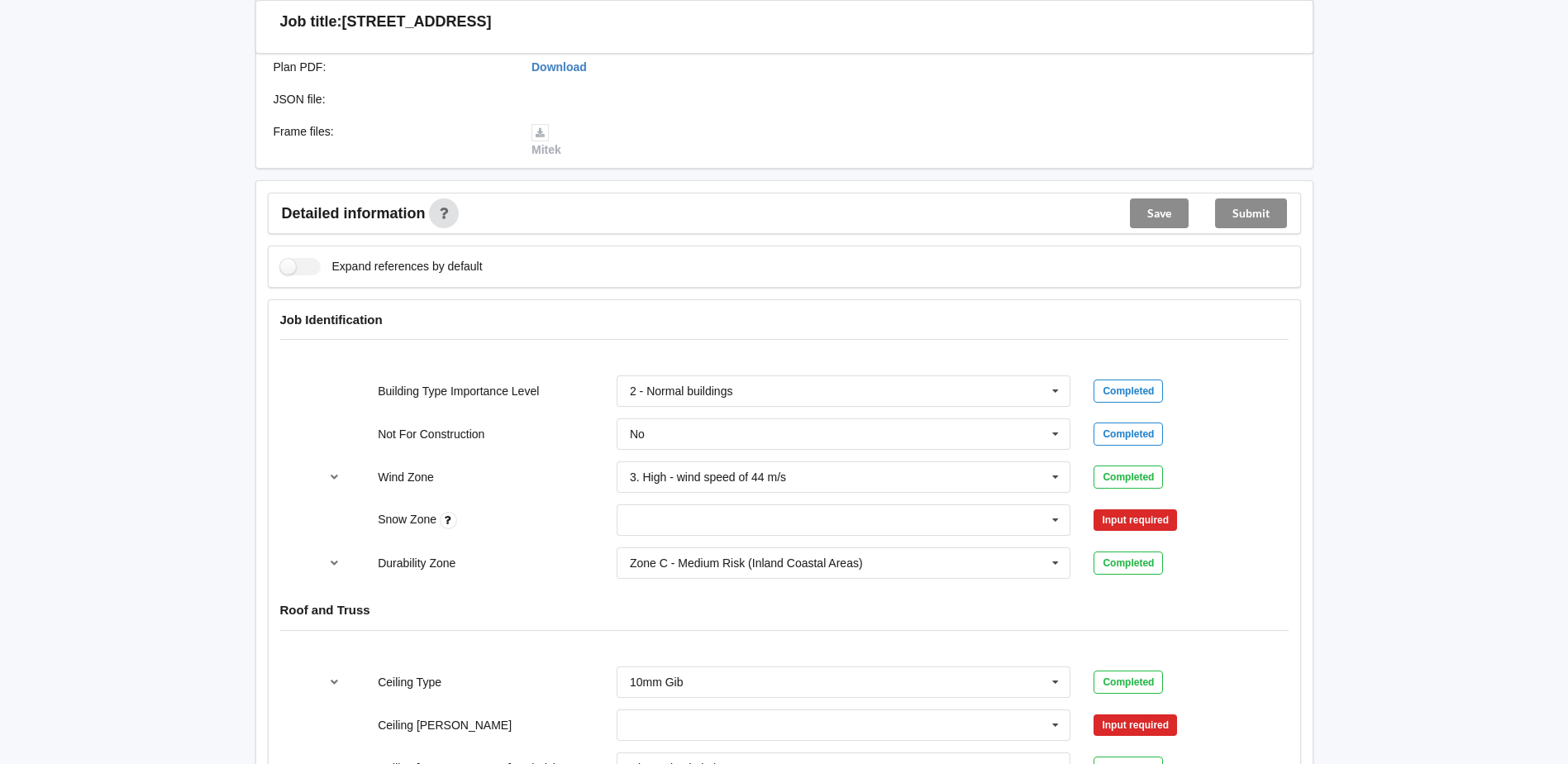
scroll to position [496, 0]
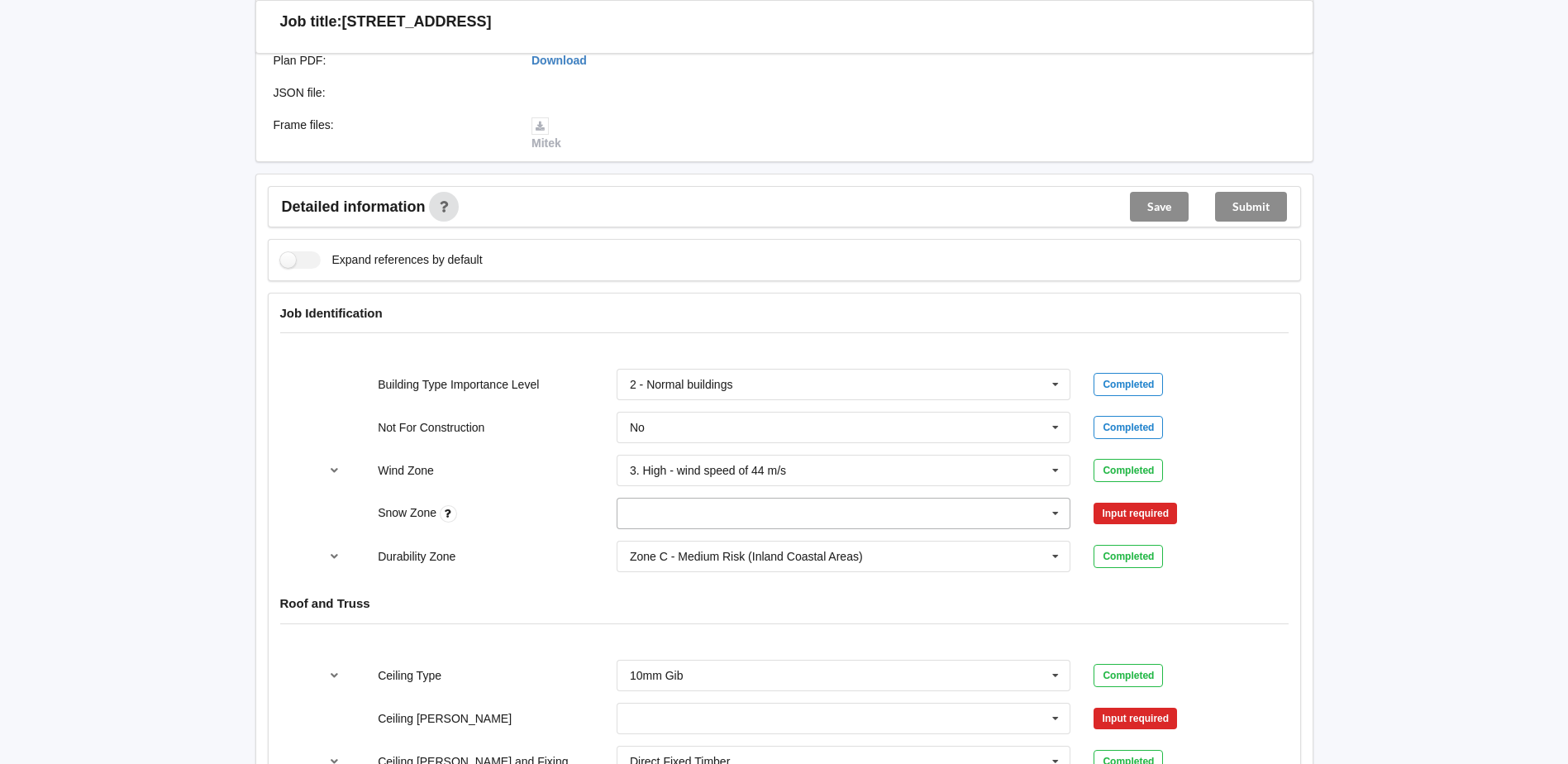
click at [1009, 509] on input "text" at bounding box center [845, 514] width 453 height 30
click at [643, 549] on span "N0" at bounding box center [638, 544] width 15 height 13
click at [1163, 516] on button "Confirm input" at bounding box center [1143, 514] width 99 height 27
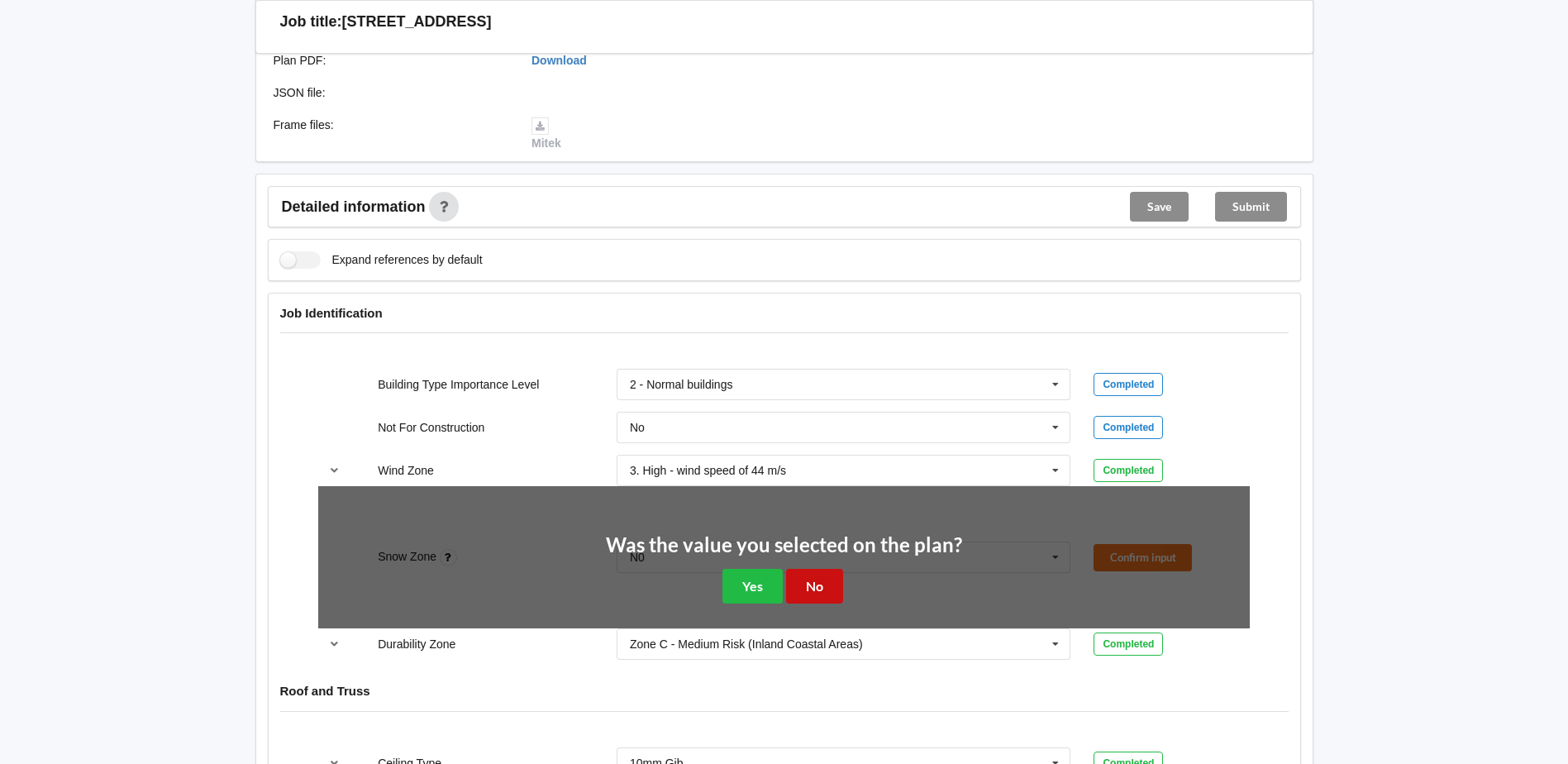
click at [821, 585] on button "No" at bounding box center [814, 585] width 57 height 33
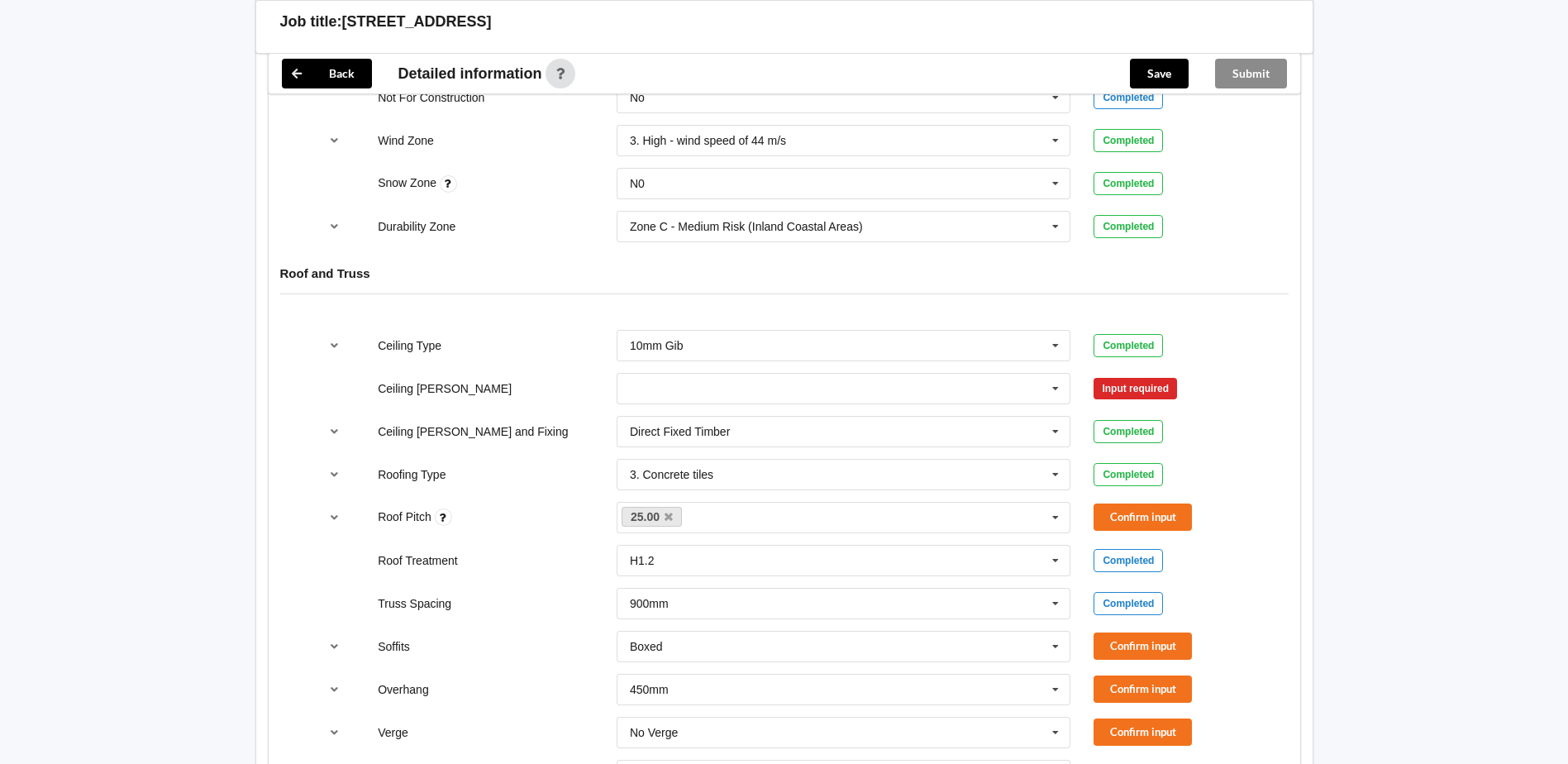
scroll to position [827, 0]
click at [1150, 513] on button "Confirm input" at bounding box center [1143, 516] width 99 height 27
click at [795, 382] on input "text" at bounding box center [845, 388] width 453 height 30
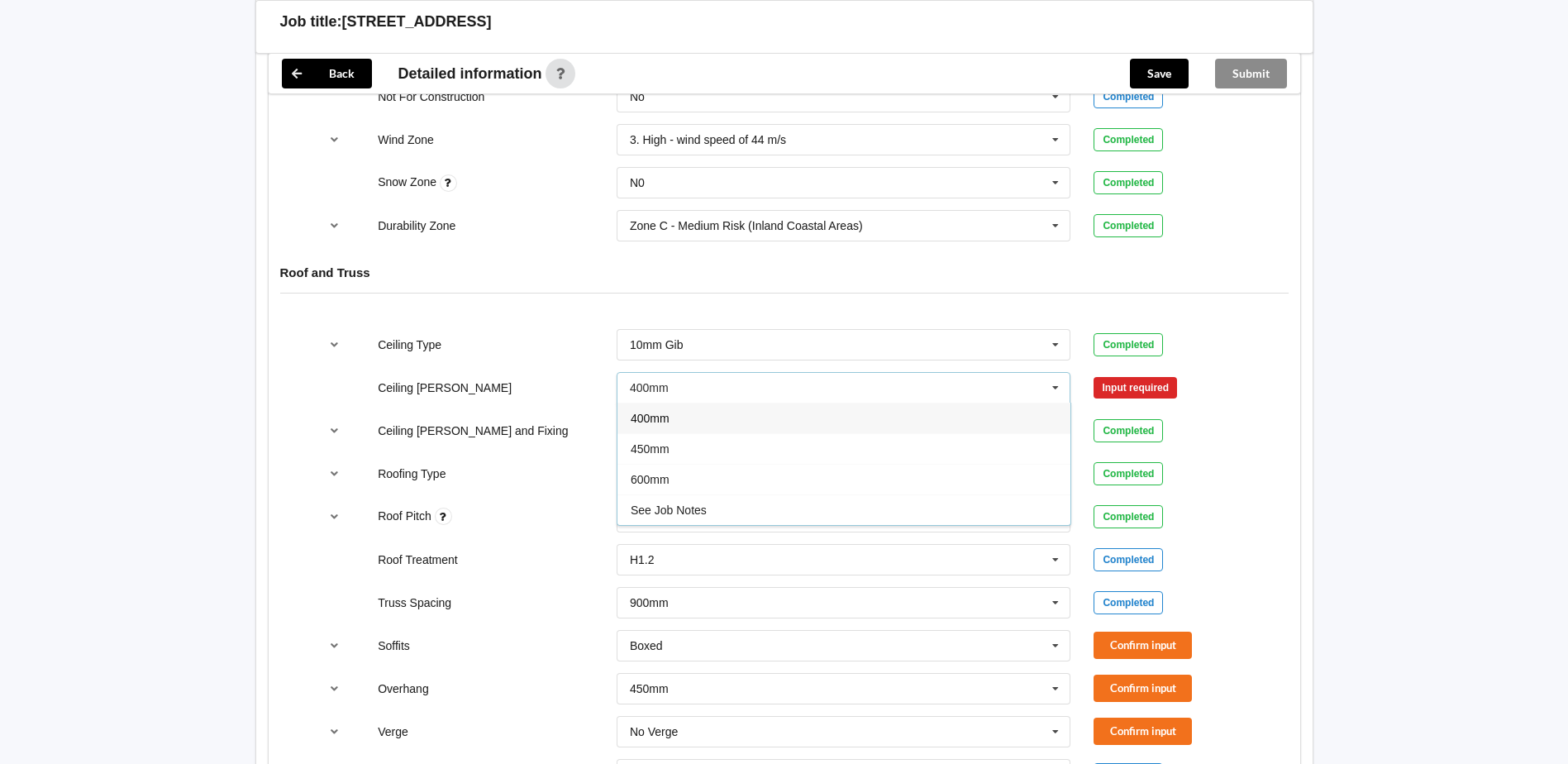
click at [676, 426] on div "400mm" at bounding box center [844, 418] width 453 height 31
click at [1127, 382] on button "Confirm input" at bounding box center [1143, 387] width 99 height 27
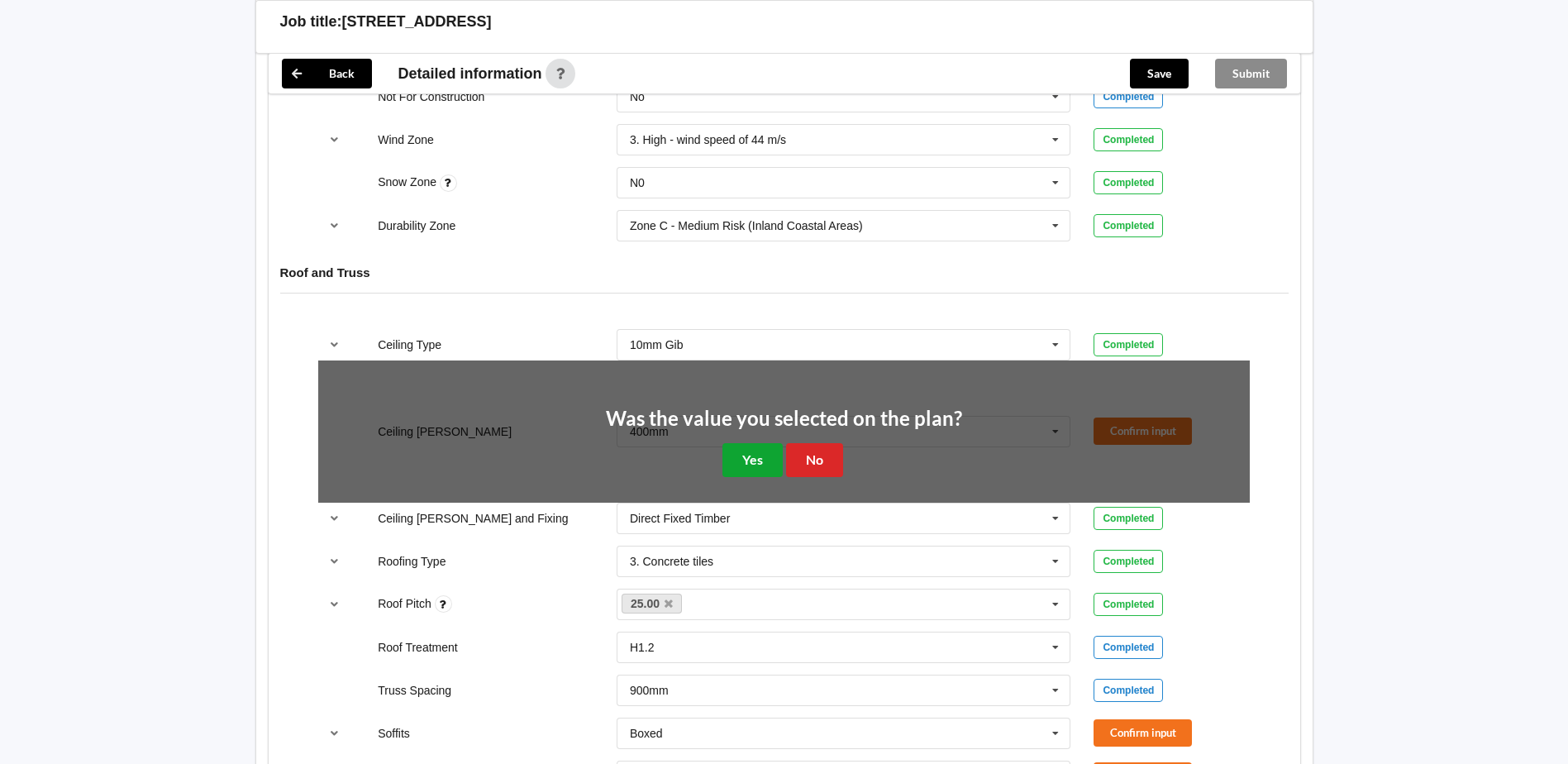
click at [751, 455] on button "Yes" at bounding box center [752, 460] width 60 height 33
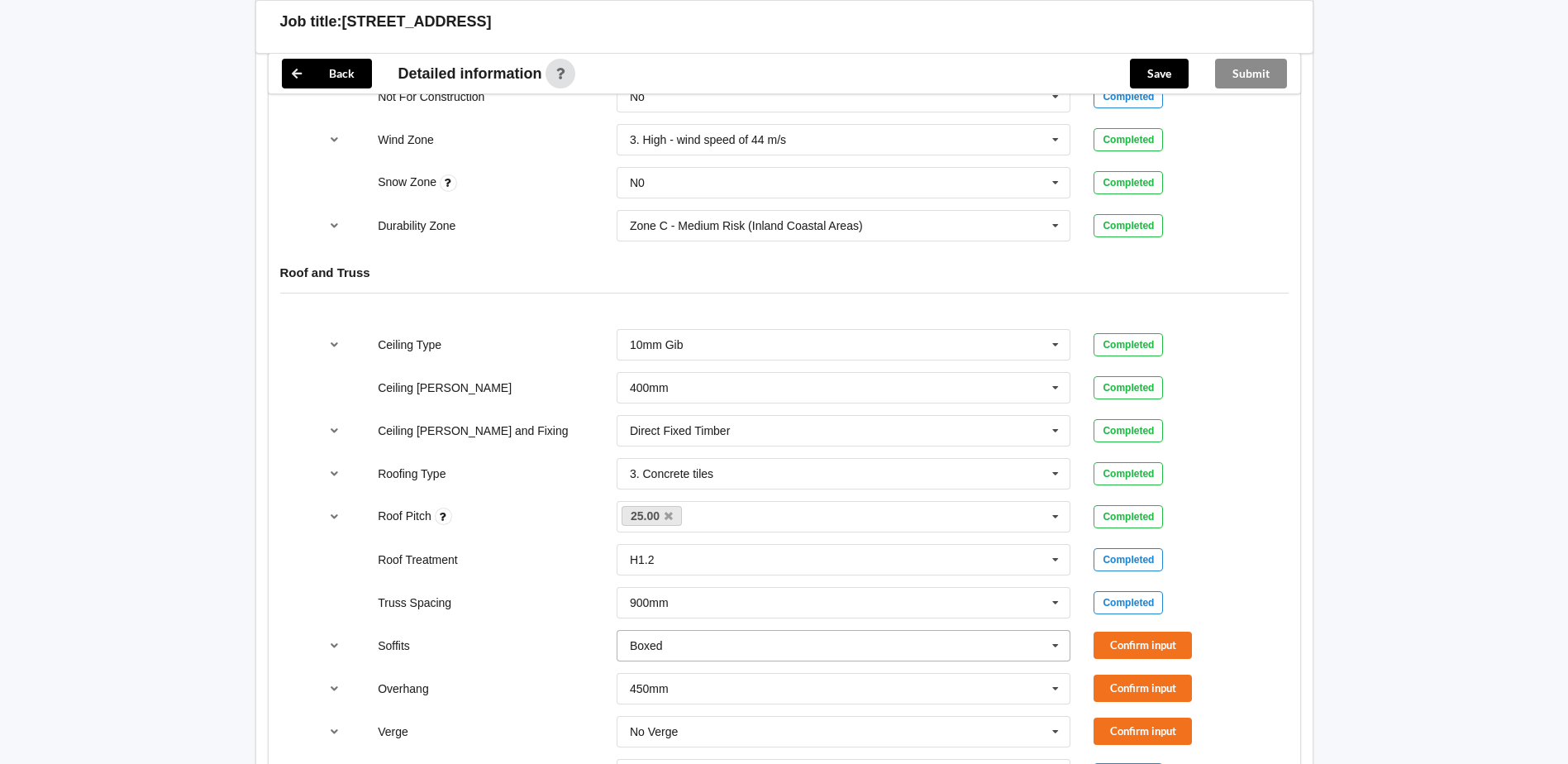
click at [1059, 651] on icon at bounding box center [1055, 646] width 25 height 31
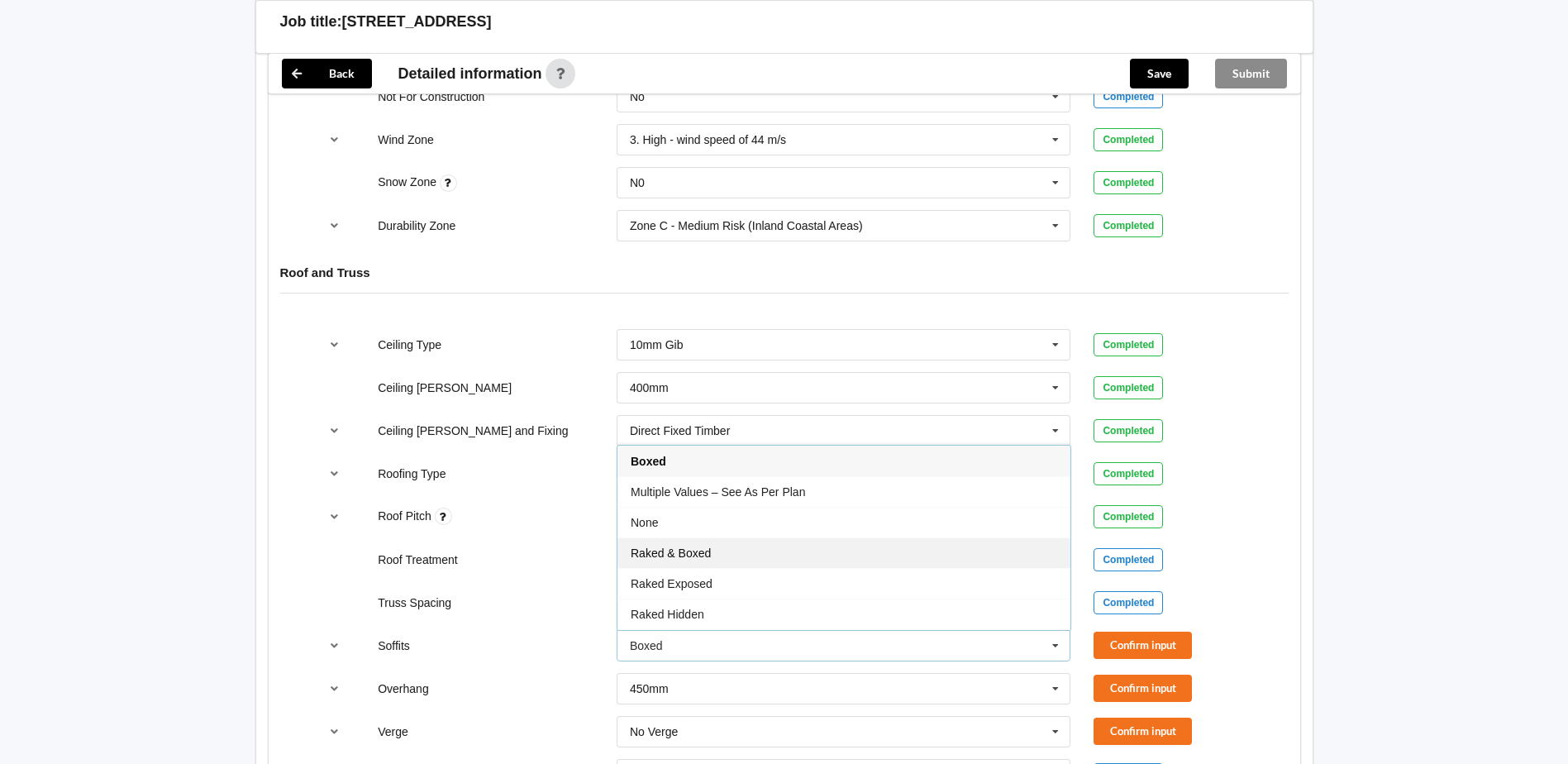
click at [699, 560] on div "Raked & Boxed" at bounding box center [844, 553] width 453 height 31
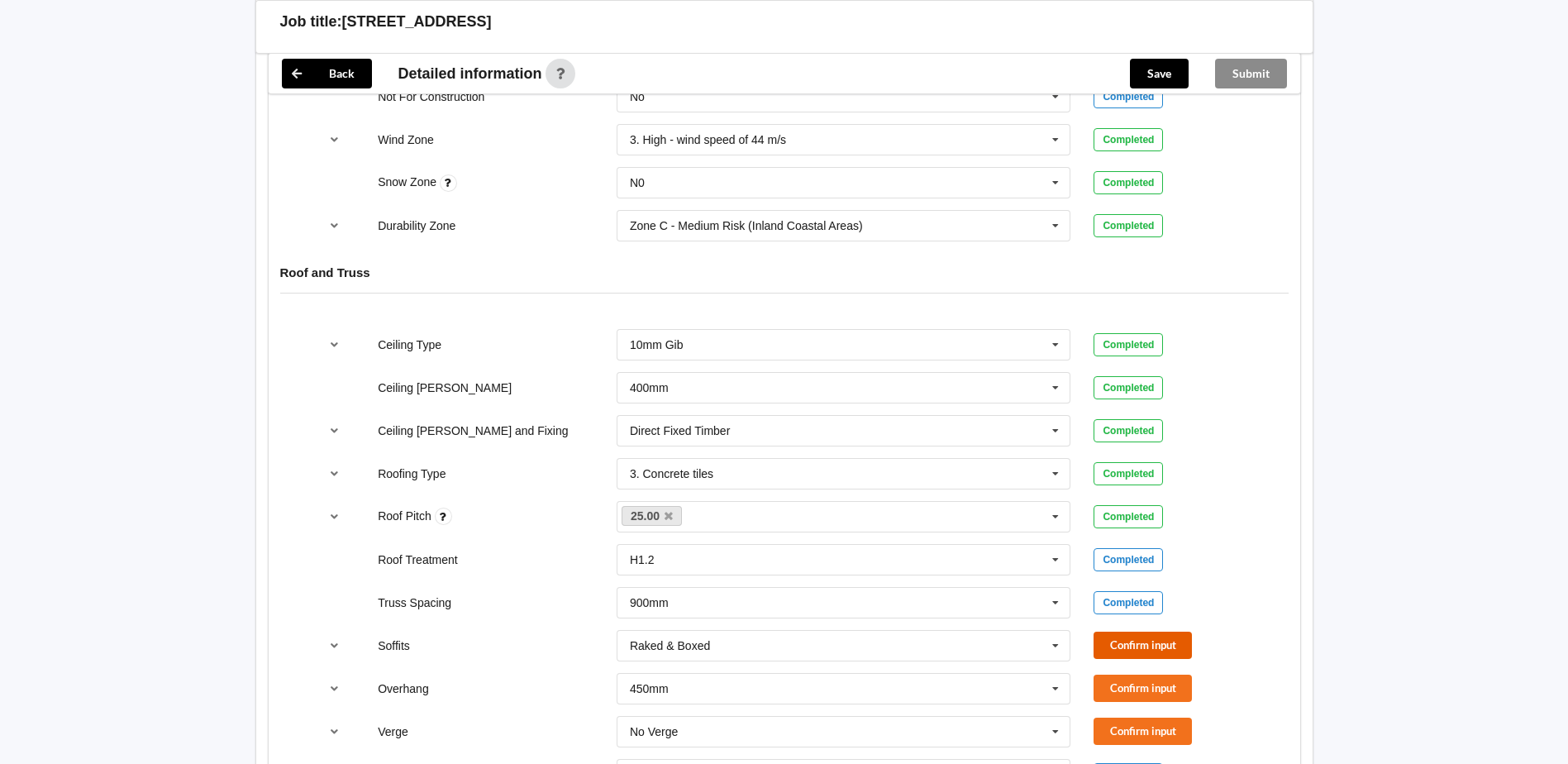
click at [1157, 647] on button "Confirm input" at bounding box center [1143, 645] width 99 height 27
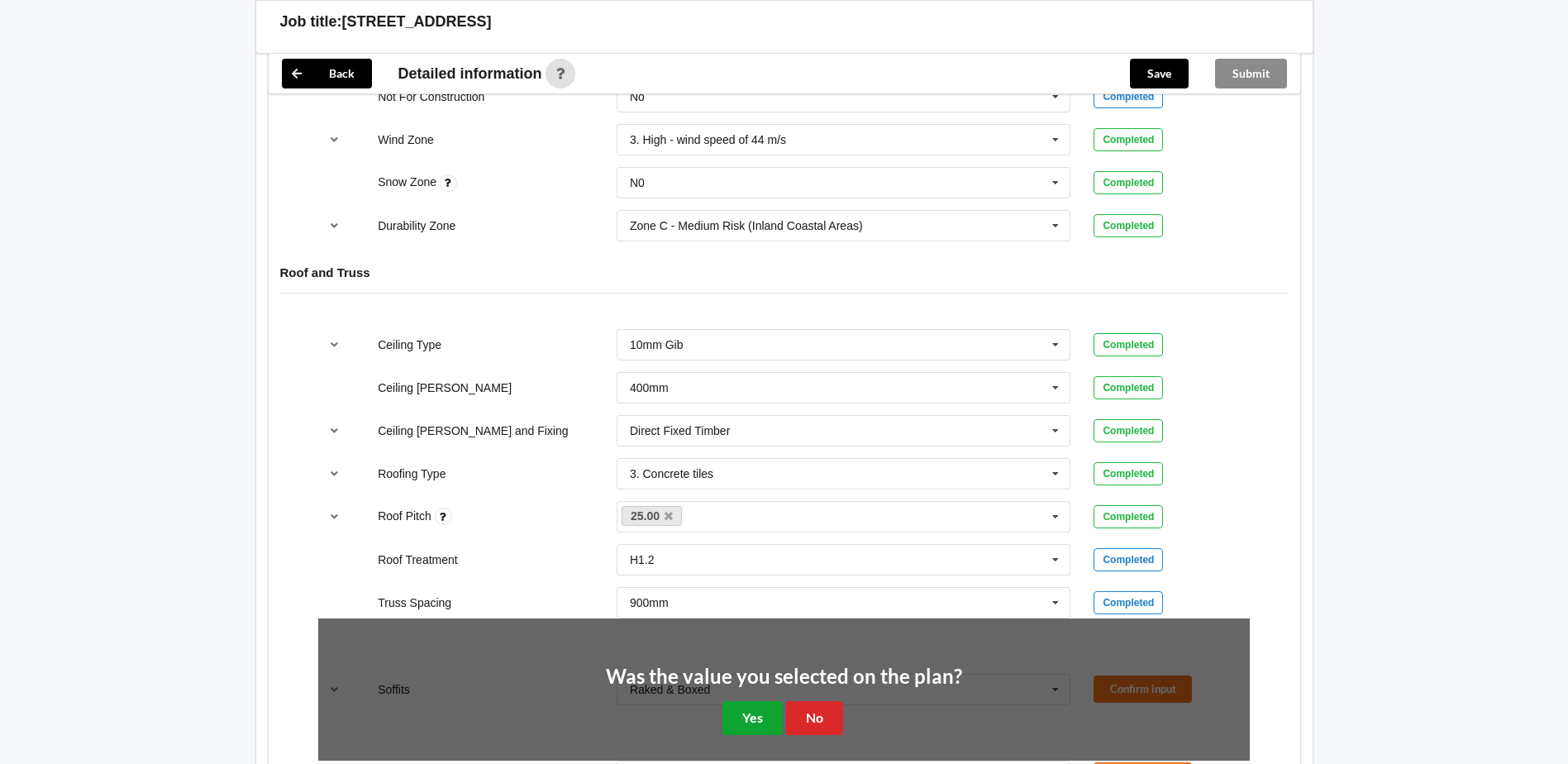
click at [770, 712] on button "Yes" at bounding box center [752, 718] width 60 height 33
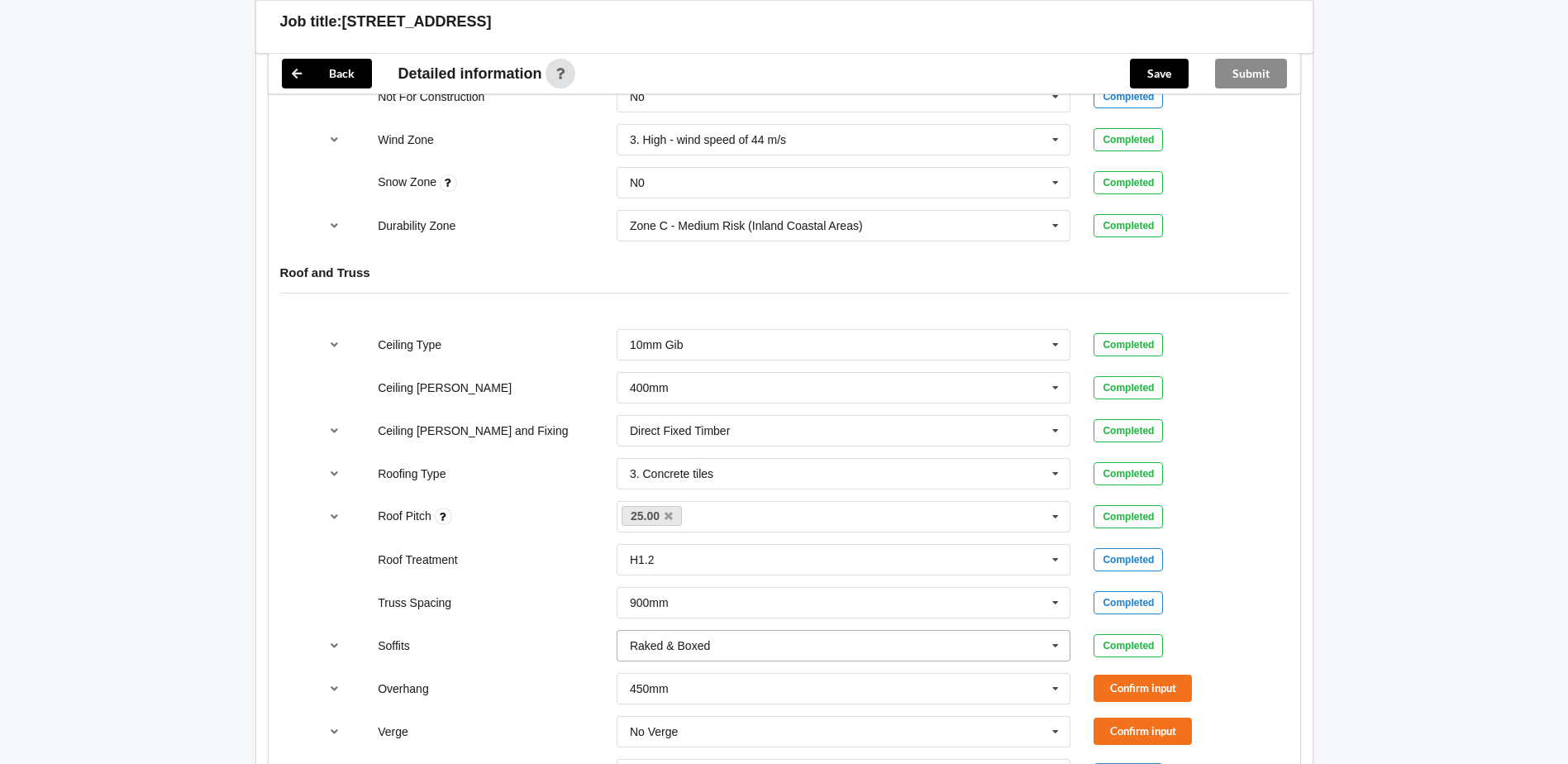
scroll to position [909, 0]
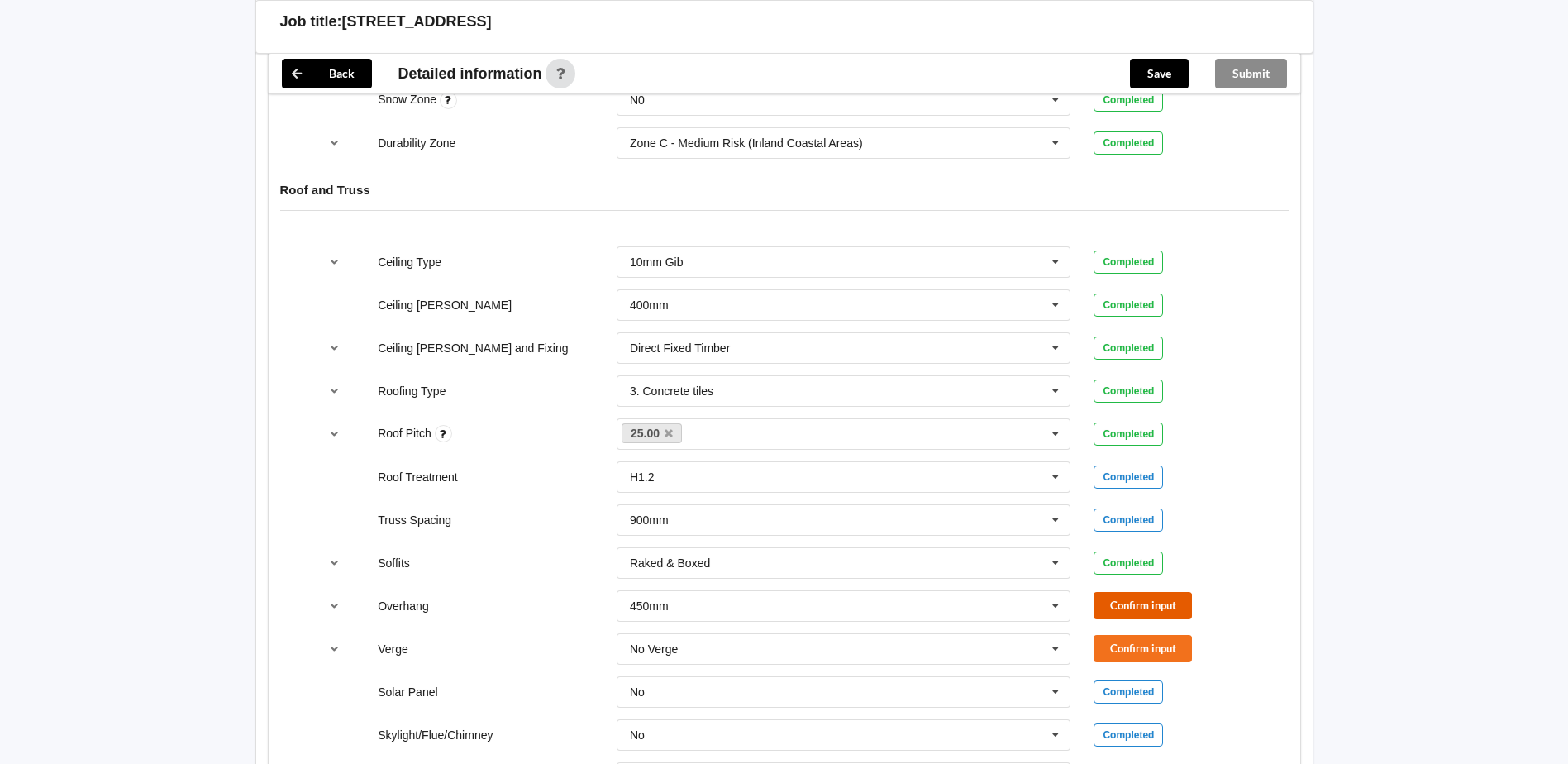
click at [1127, 609] on button "Confirm input" at bounding box center [1143, 605] width 99 height 27
click at [1148, 642] on button "Confirm input" at bounding box center [1143, 649] width 99 height 27
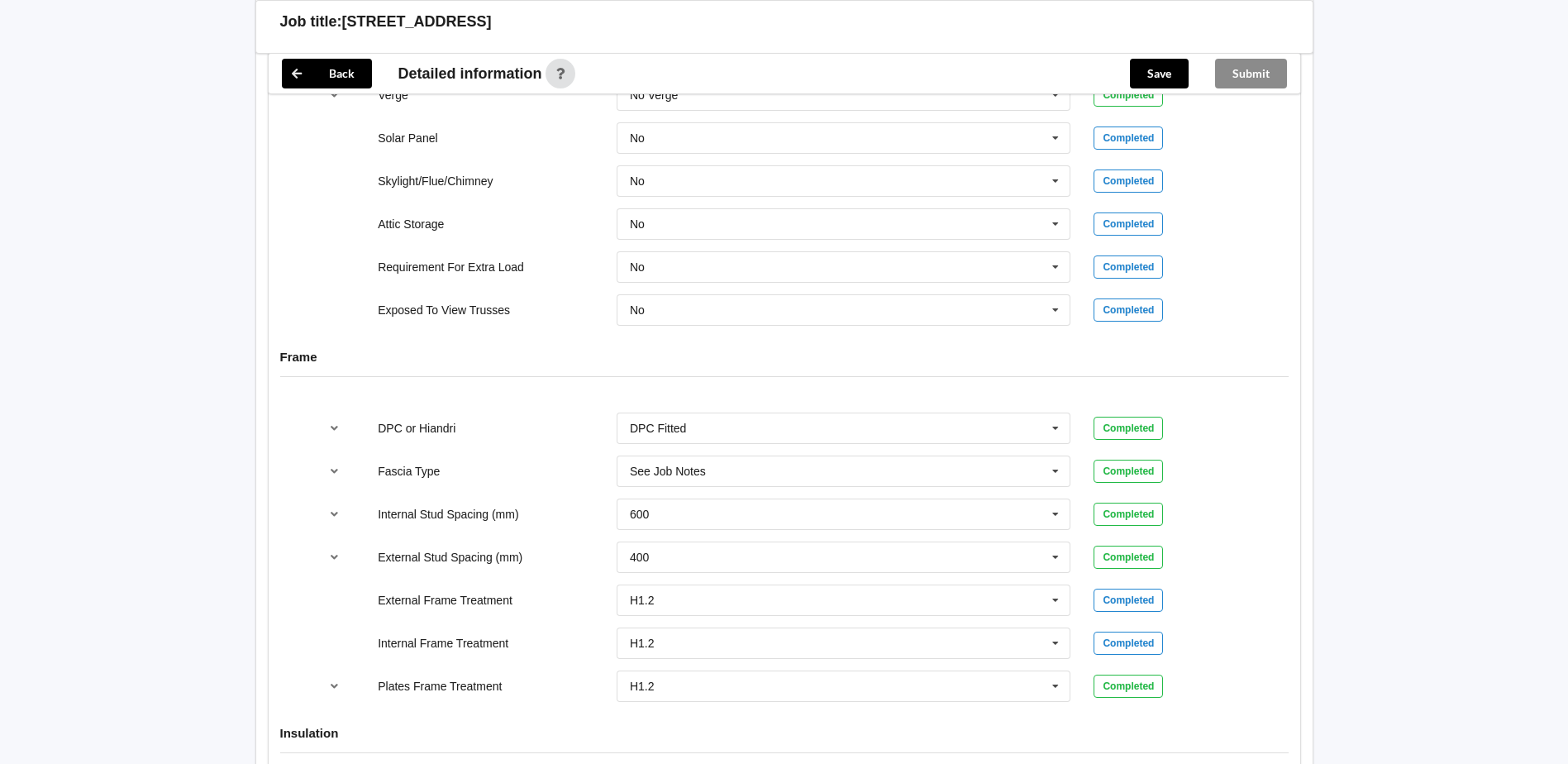
scroll to position [1361, 0]
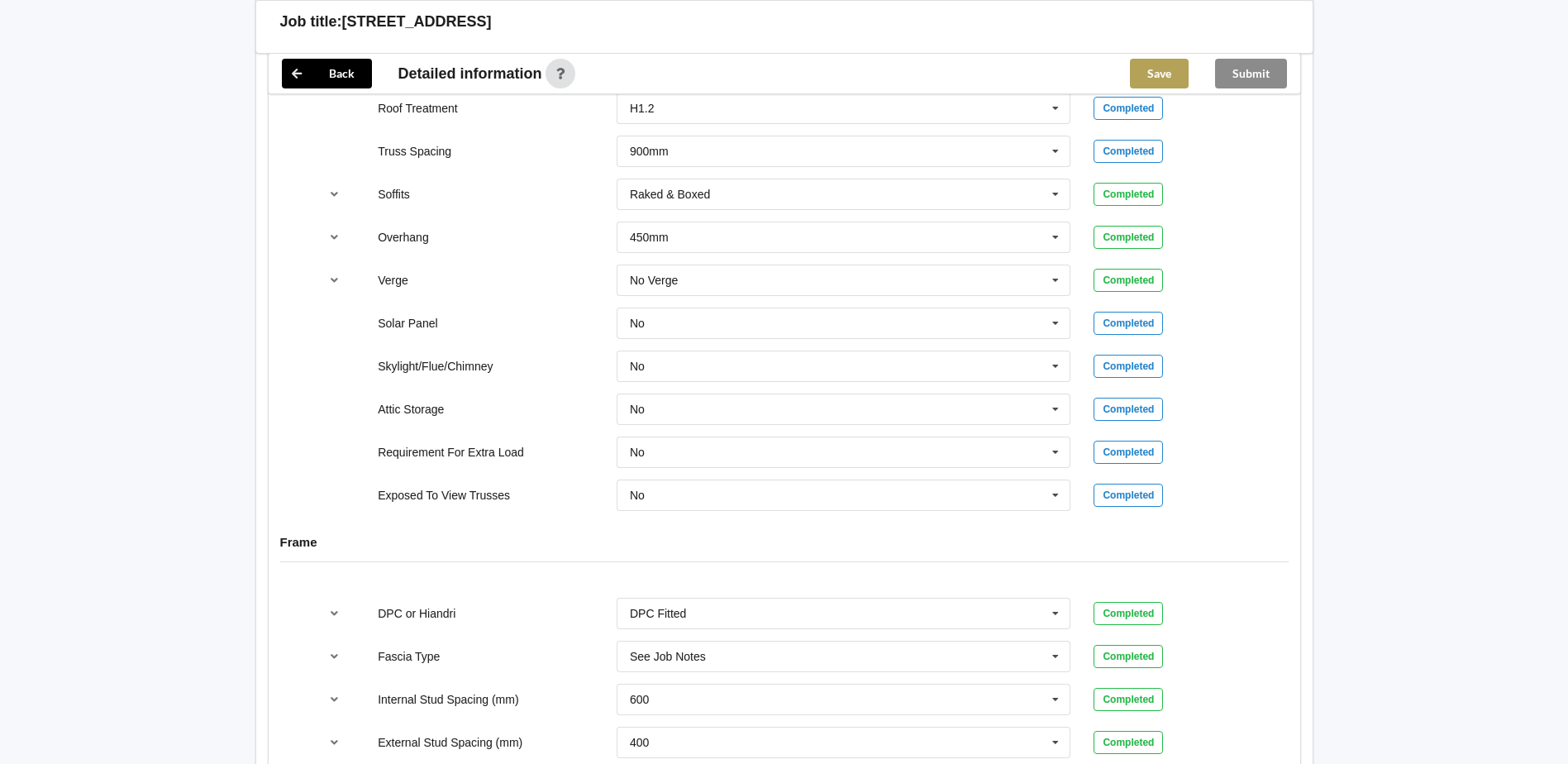
click at [1158, 82] on button "Save" at bounding box center [1159, 74] width 59 height 30
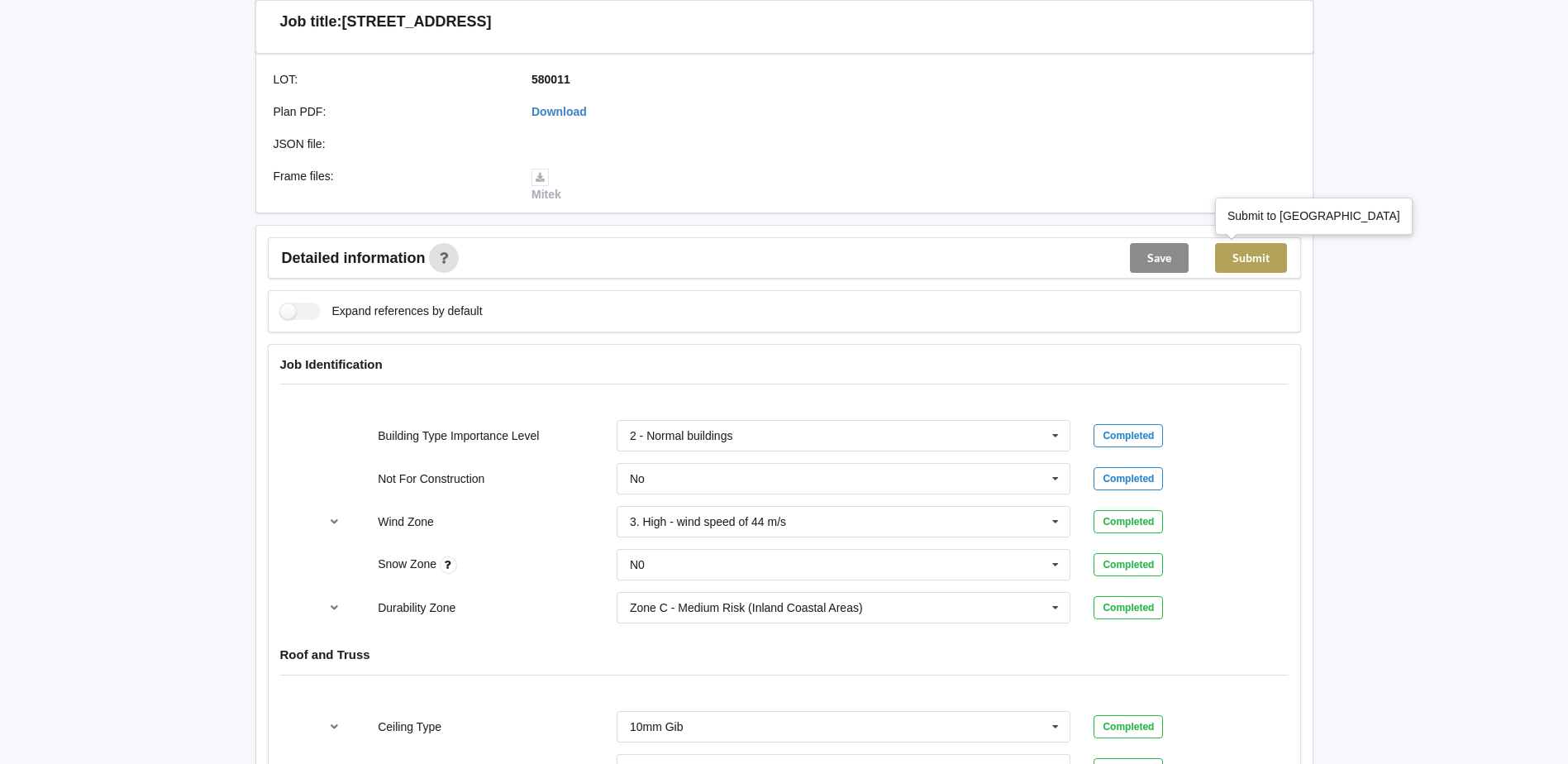
click at [1266, 269] on button "Submit" at bounding box center [1251, 258] width 72 height 30
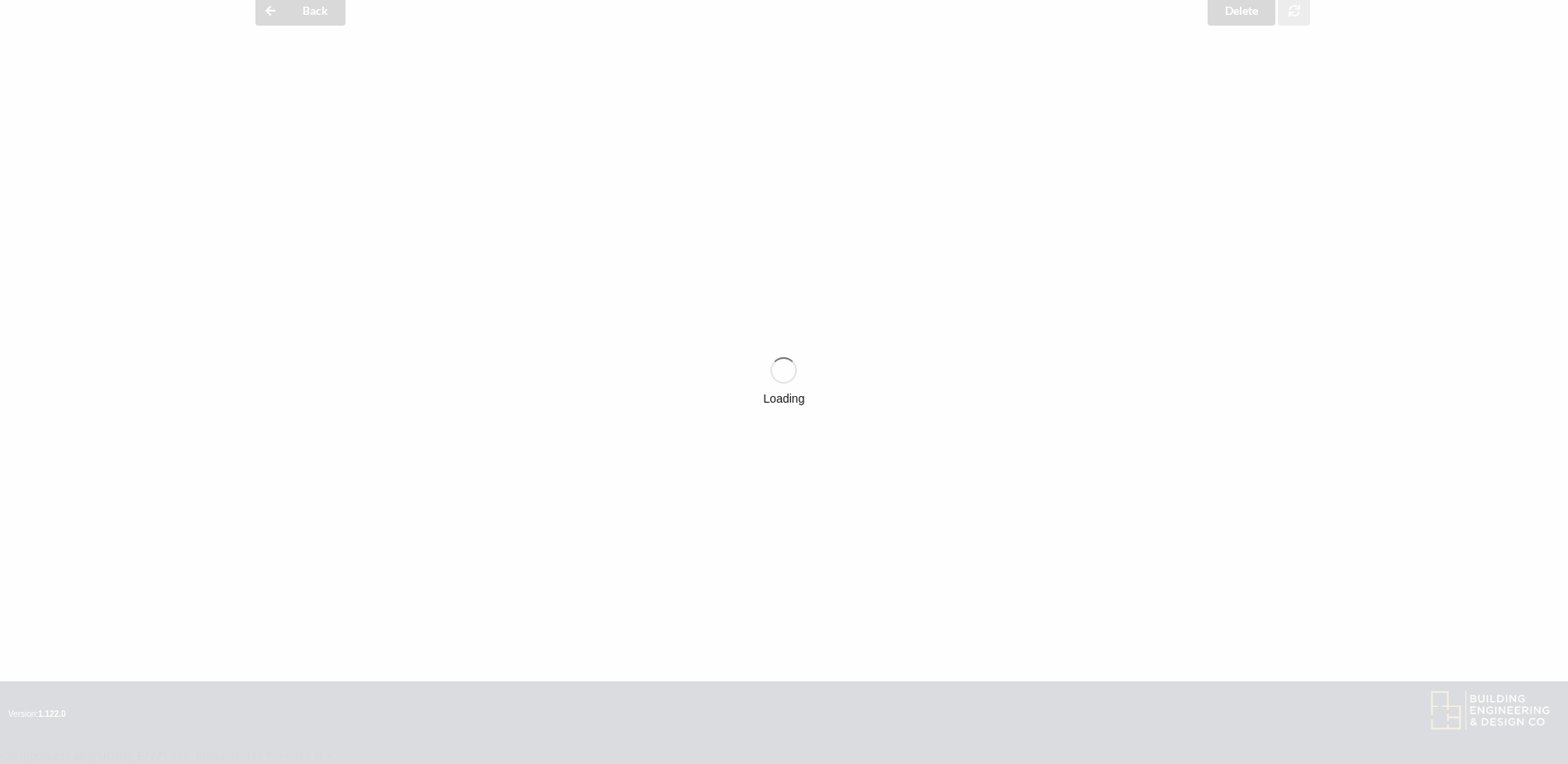
scroll to position [368, 0]
